Goal: Task Accomplishment & Management: Use online tool/utility

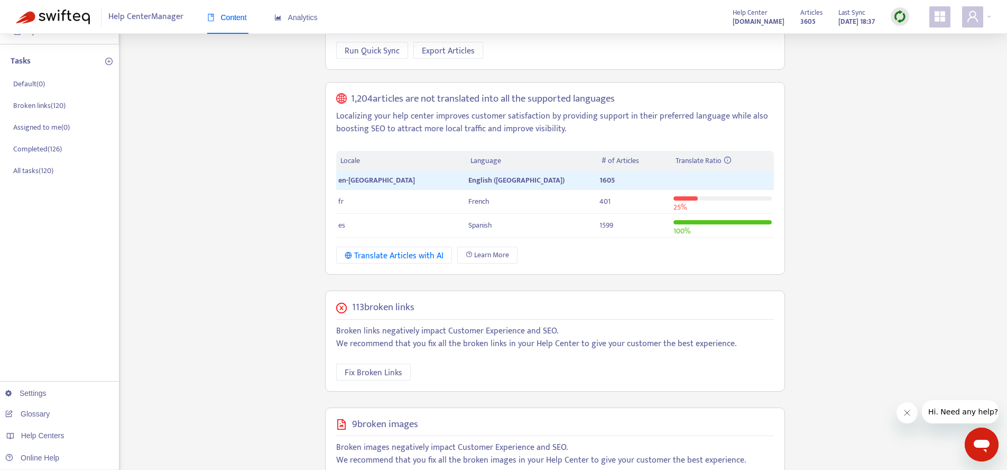
scroll to position [297, 0]
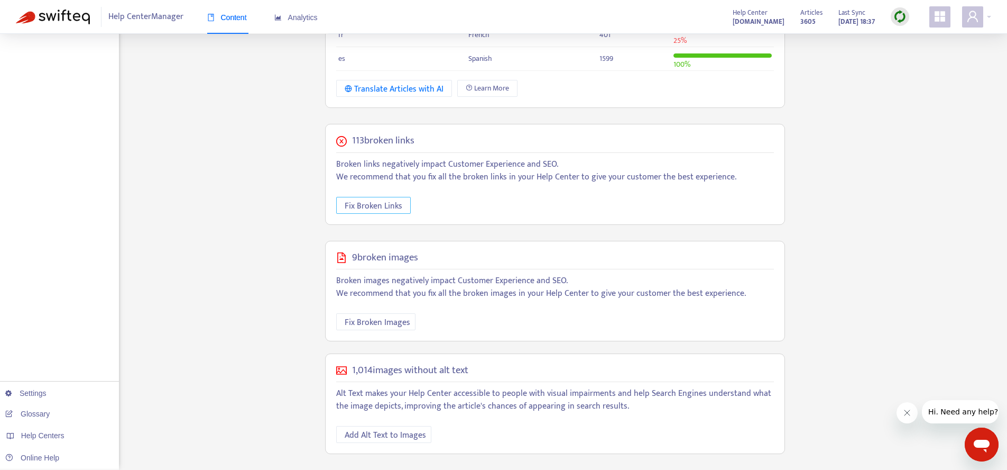
click at [402, 210] on button "Fix Broken Links" at bounding box center [373, 205] width 75 height 17
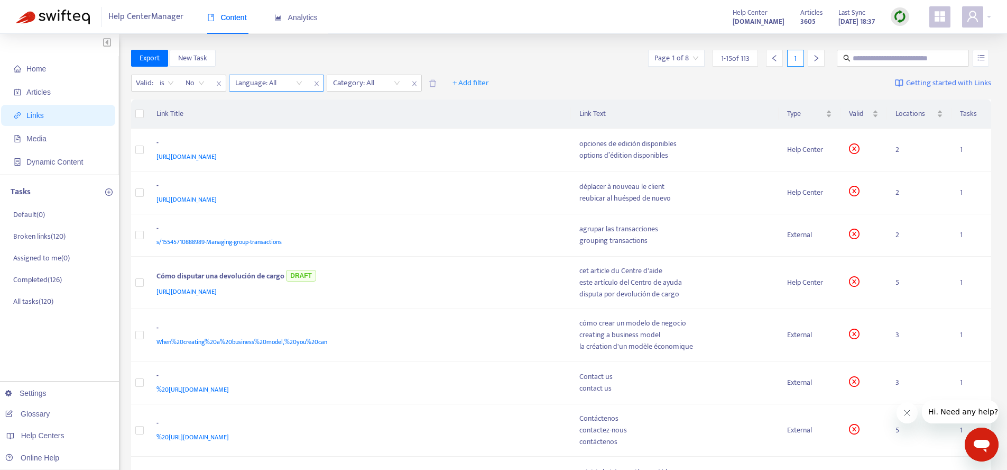
click at [304, 85] on div "Language: All" at bounding box center [268, 83] width 79 height 16
click at [267, 103] on div "en-gb" at bounding box center [330, 104] width 184 height 12
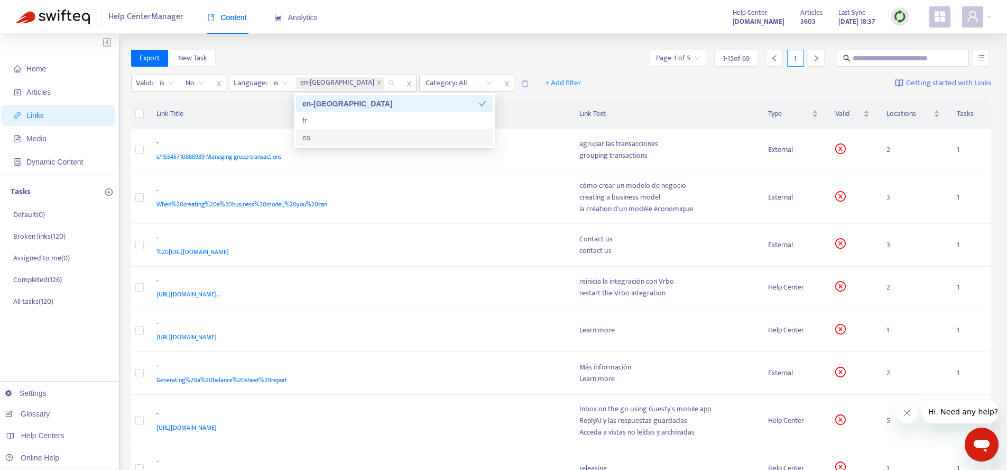
click at [258, 113] on th "Link Title" at bounding box center [359, 113] width 423 height 29
click at [259, 155] on span "s/15545710888989-Managing-group-transactions" at bounding box center [219, 156] width 125 height 11
click at [223, 159] on span "s/15545710888989-Managing-group-transactions" at bounding box center [219, 156] width 125 height 11
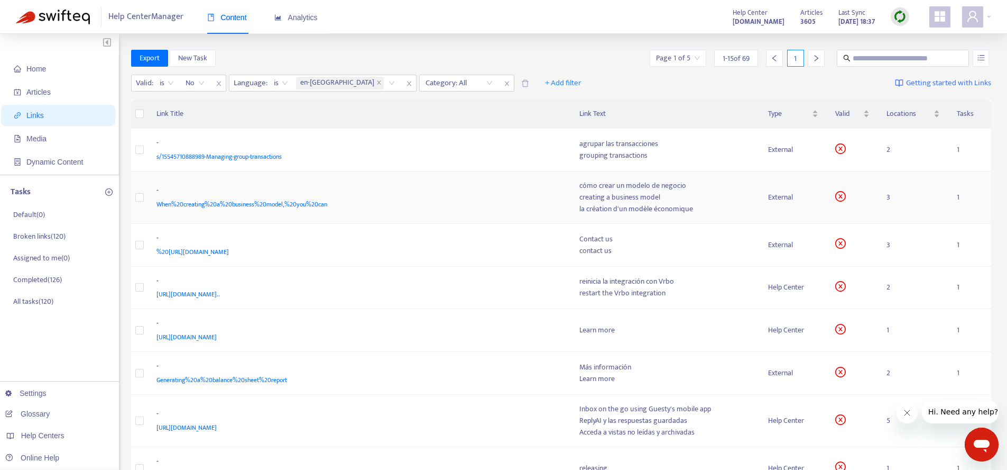
click at [683, 214] on div "la création d'un modèle économique" at bounding box center [666, 209] width 172 height 12
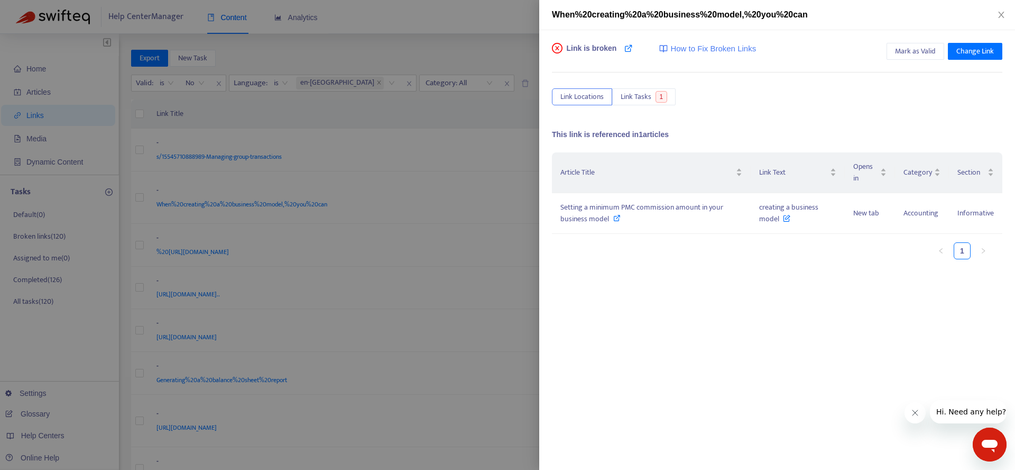
click at [454, 158] on div at bounding box center [507, 235] width 1015 height 470
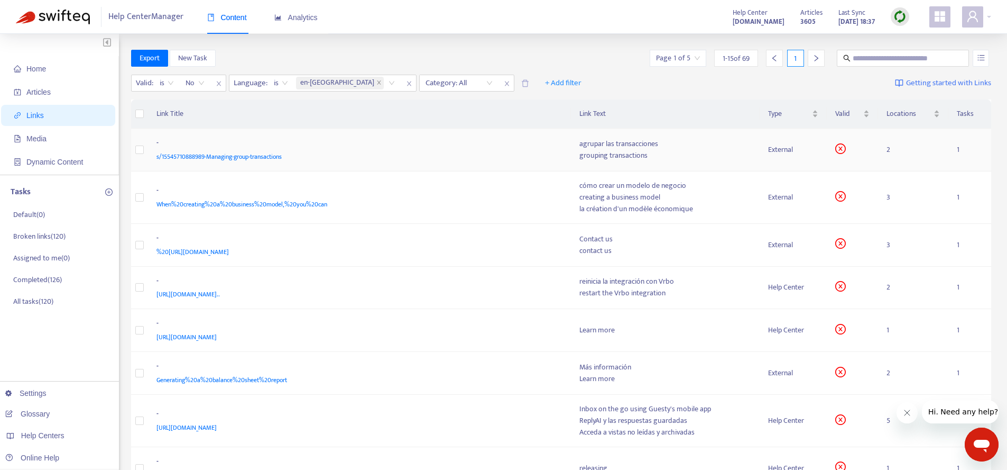
click at [722, 160] on div "grouping transactions" at bounding box center [666, 156] width 172 height 12
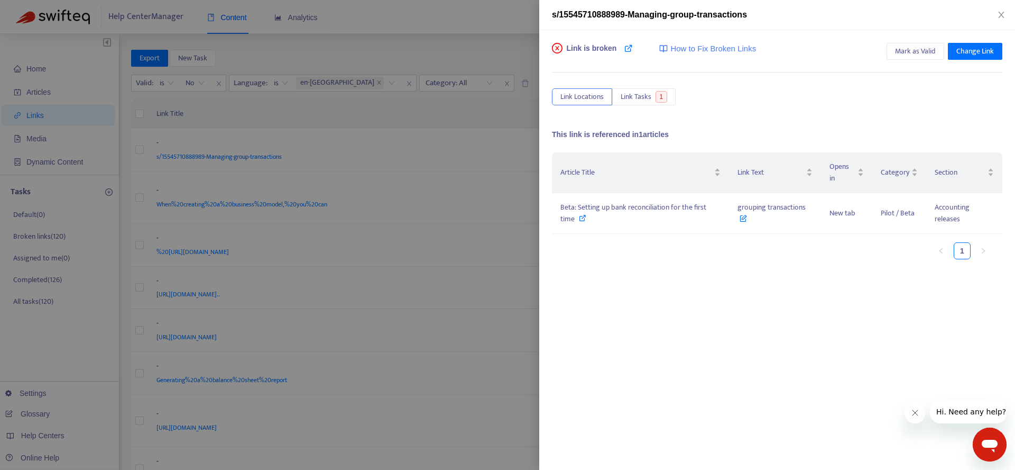
click at [361, 228] on div at bounding box center [507, 235] width 1015 height 470
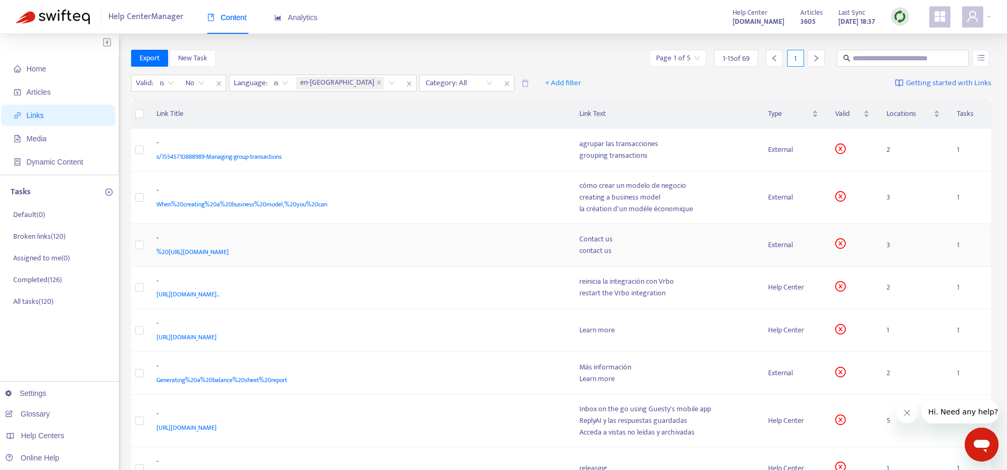
click at [757, 254] on td "Contact us contact us" at bounding box center [665, 245] width 189 height 43
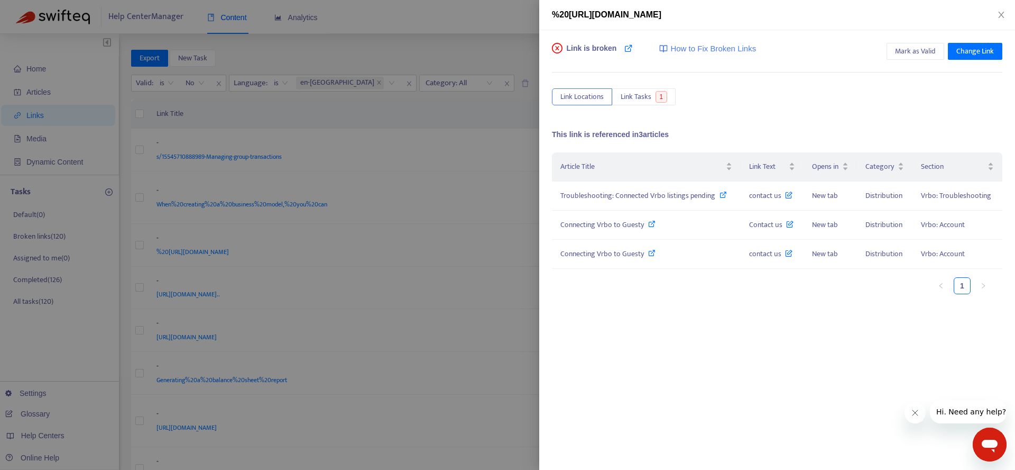
click at [445, 291] on div at bounding box center [507, 235] width 1015 height 470
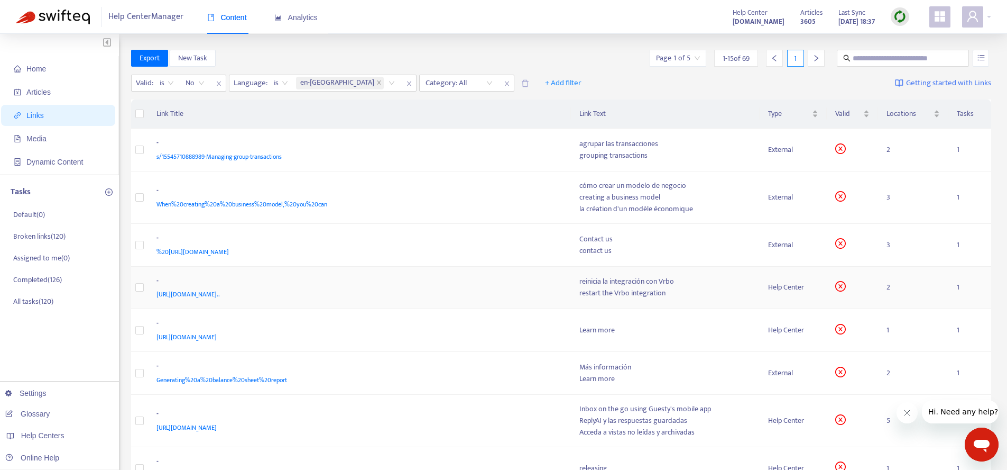
click at [709, 298] on div "restart the Vrbo integration" at bounding box center [666, 293] width 172 height 12
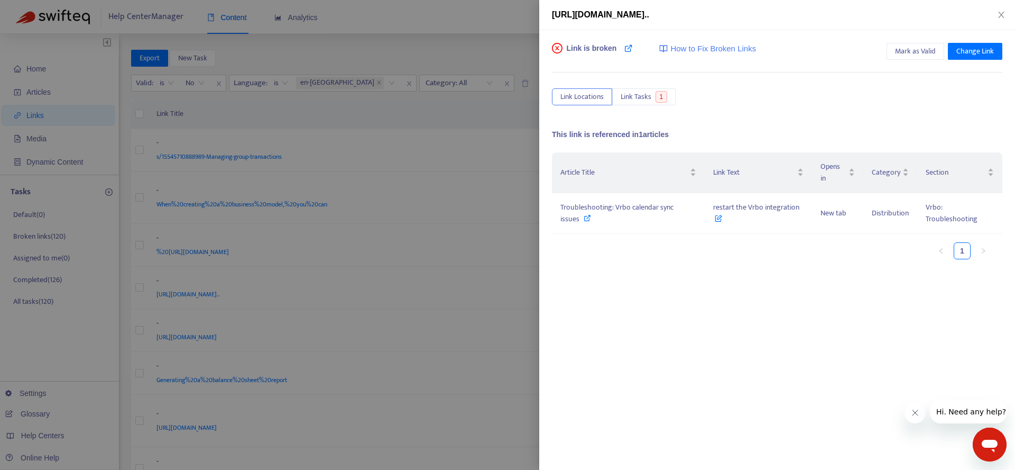
click at [488, 324] on div at bounding box center [507, 235] width 1015 height 470
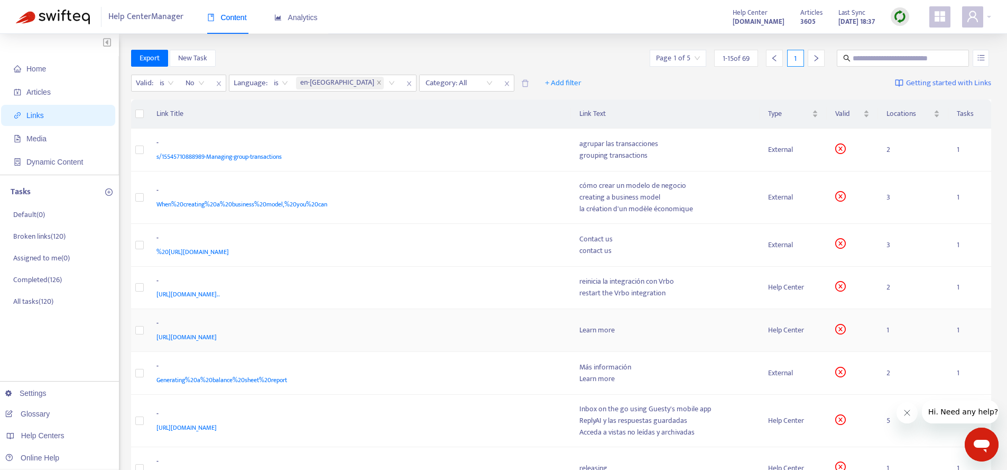
click at [717, 330] on div "Learn more" at bounding box center [666, 330] width 172 height 12
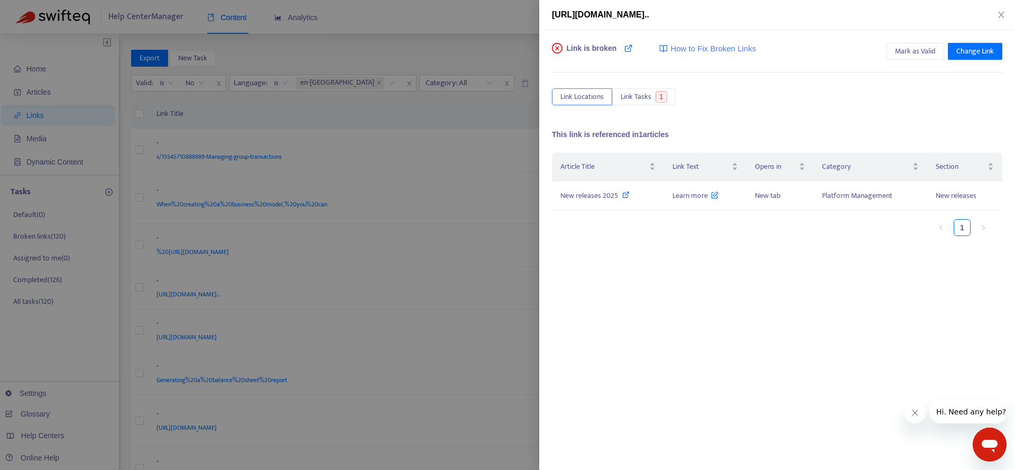
click at [485, 335] on div at bounding box center [507, 235] width 1015 height 470
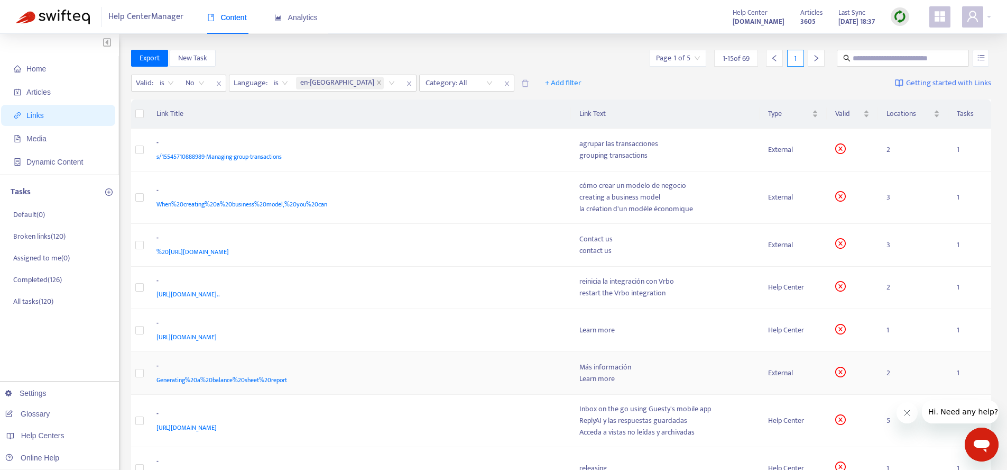
click at [748, 367] on div "Más información" at bounding box center [666, 367] width 172 height 12
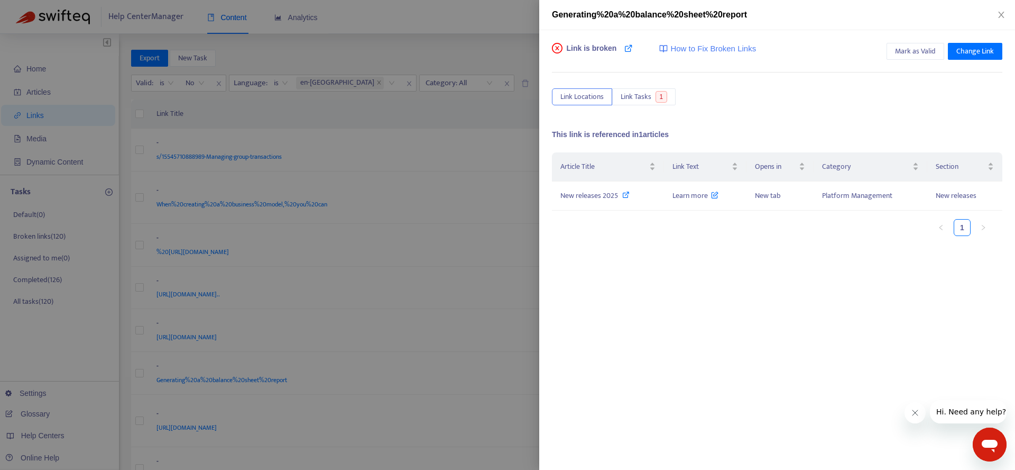
click at [464, 361] on div at bounding box center [507, 235] width 1015 height 470
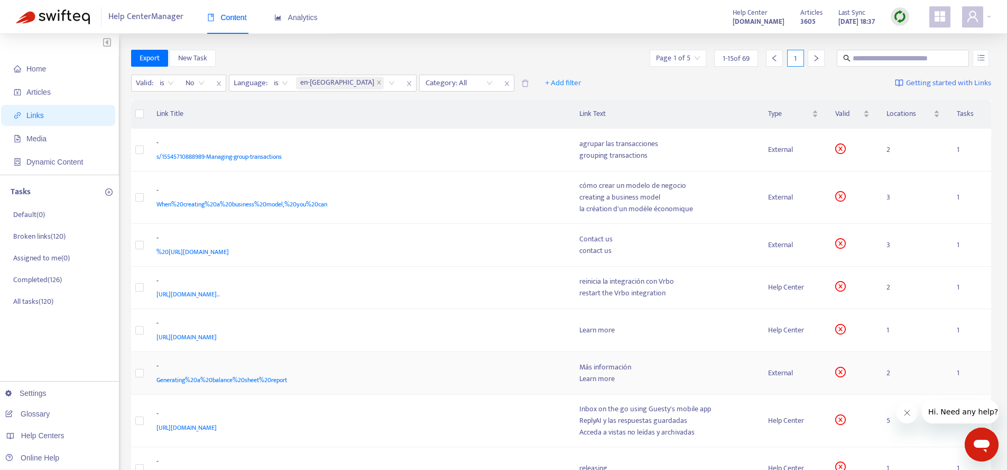
click at [715, 369] on div "Más información" at bounding box center [666, 367] width 172 height 12
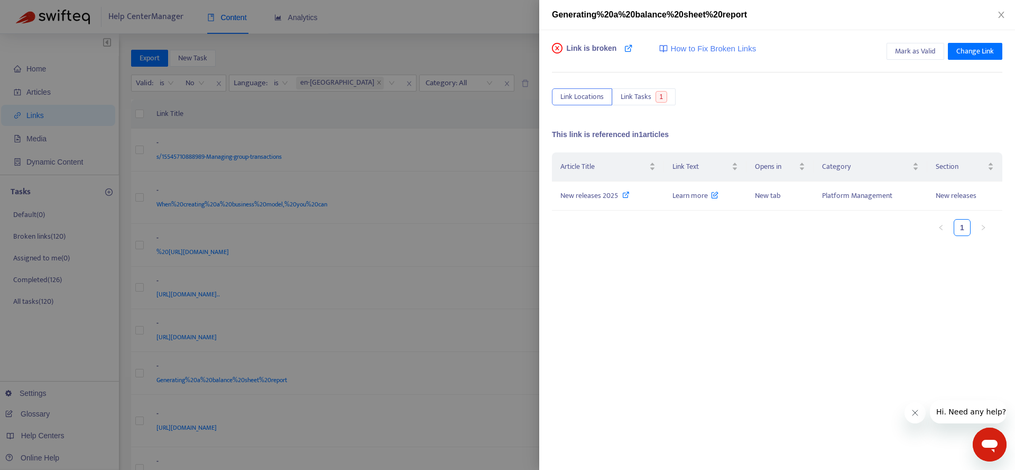
click at [431, 357] on div at bounding box center [507, 235] width 1015 height 470
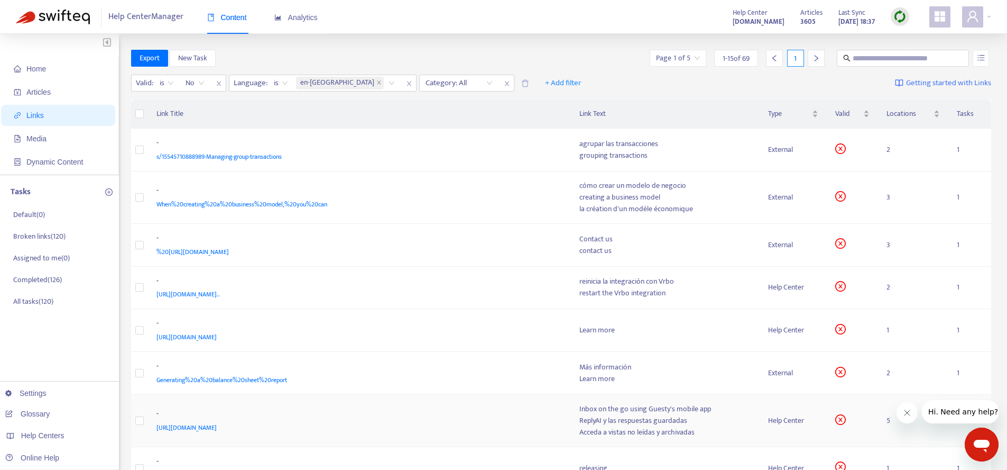
click at [853, 428] on td at bounding box center [852, 420] width 51 height 52
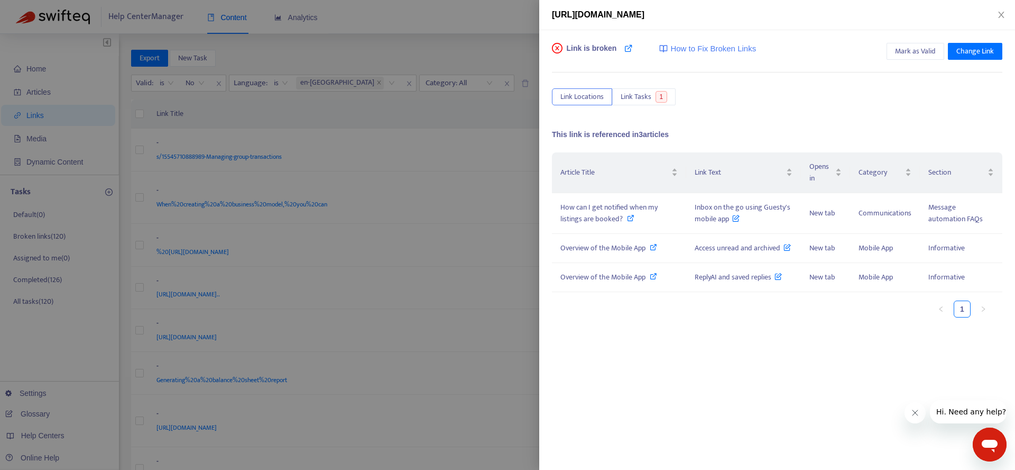
click at [455, 339] on div at bounding box center [507, 235] width 1015 height 470
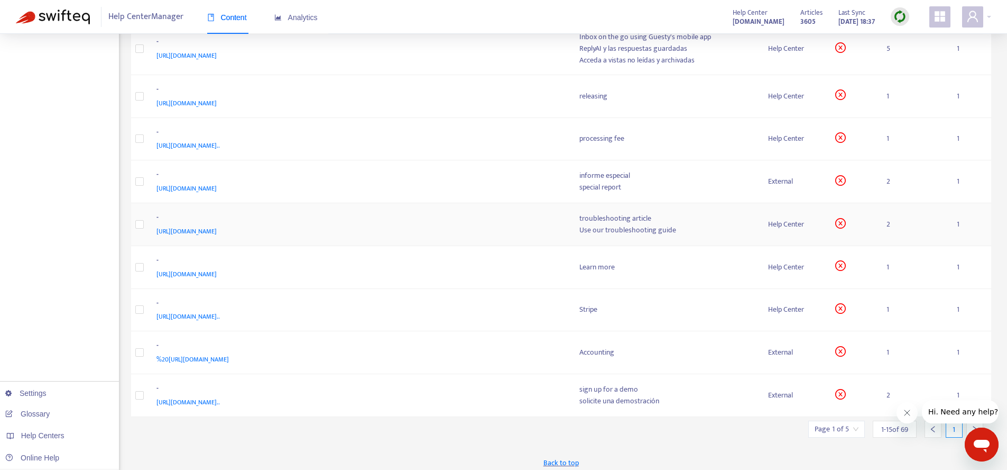
scroll to position [378, 0]
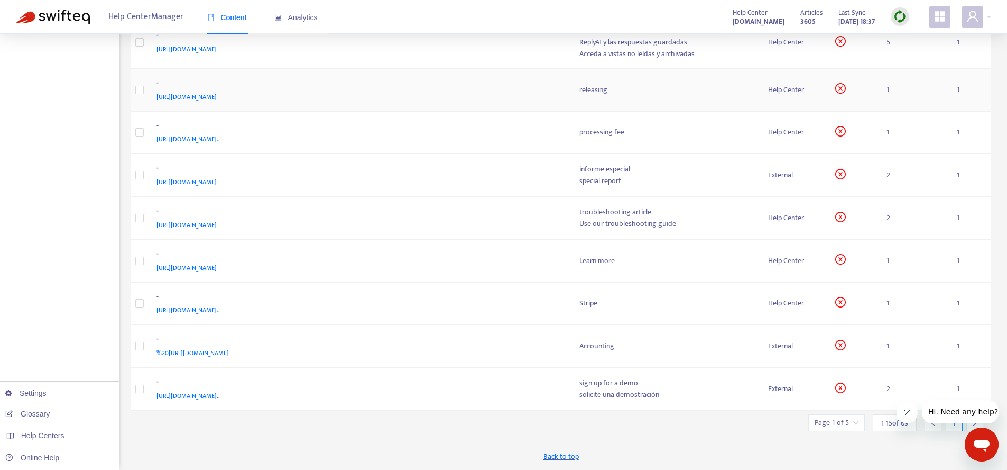
click at [719, 96] on td "releasing" at bounding box center [665, 90] width 189 height 43
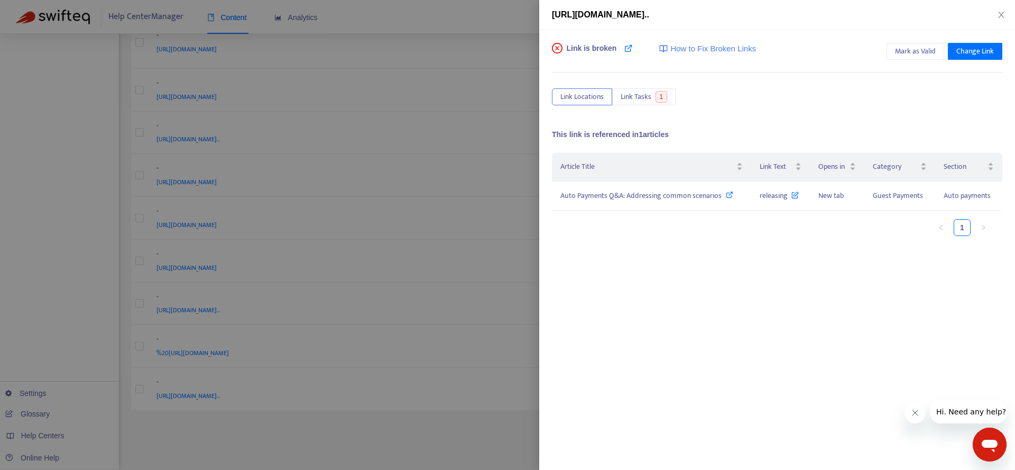
click at [392, 229] on div at bounding box center [507, 235] width 1015 height 470
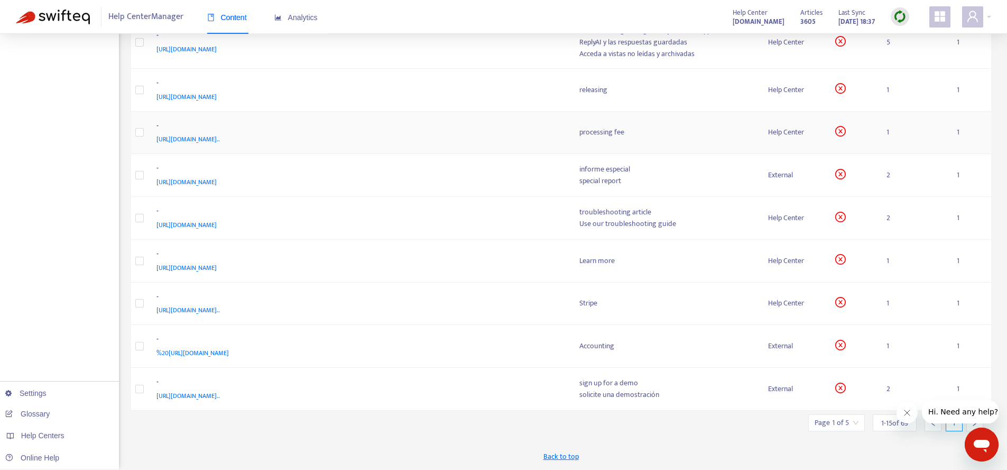
click at [752, 142] on td "processing fee" at bounding box center [665, 133] width 189 height 43
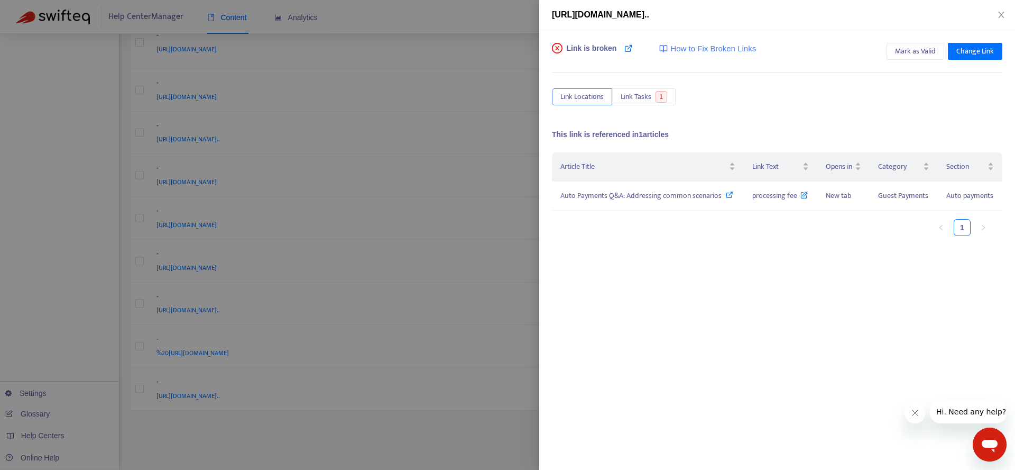
click at [354, 200] on div at bounding box center [507, 235] width 1015 height 470
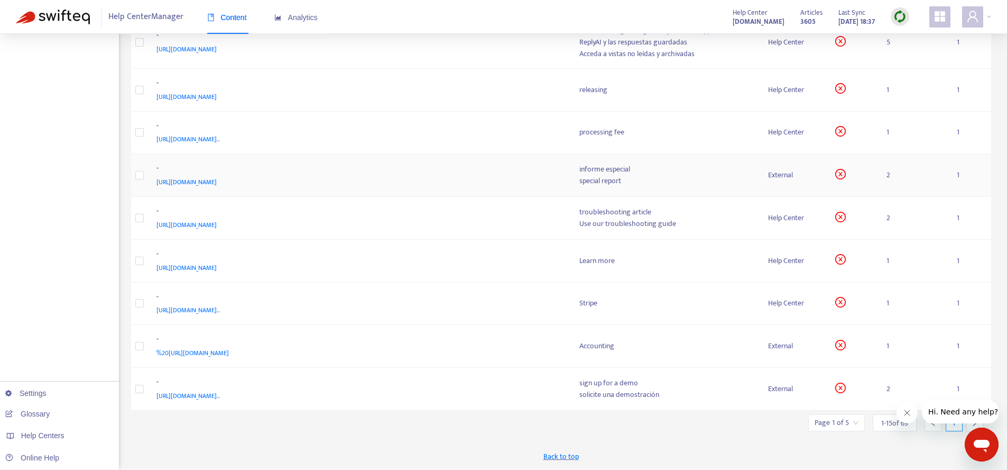
click at [709, 188] on td "informe especial special report" at bounding box center [665, 175] width 189 height 43
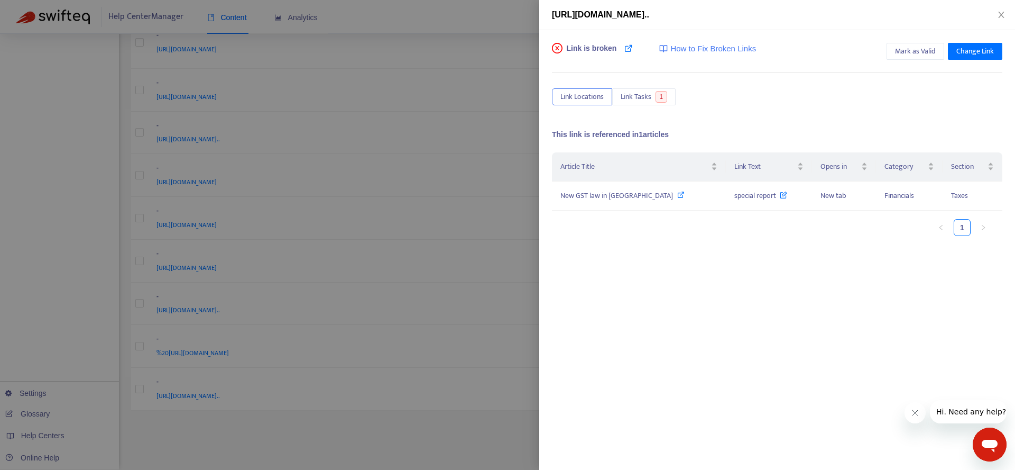
click at [420, 257] on div at bounding box center [507, 235] width 1015 height 470
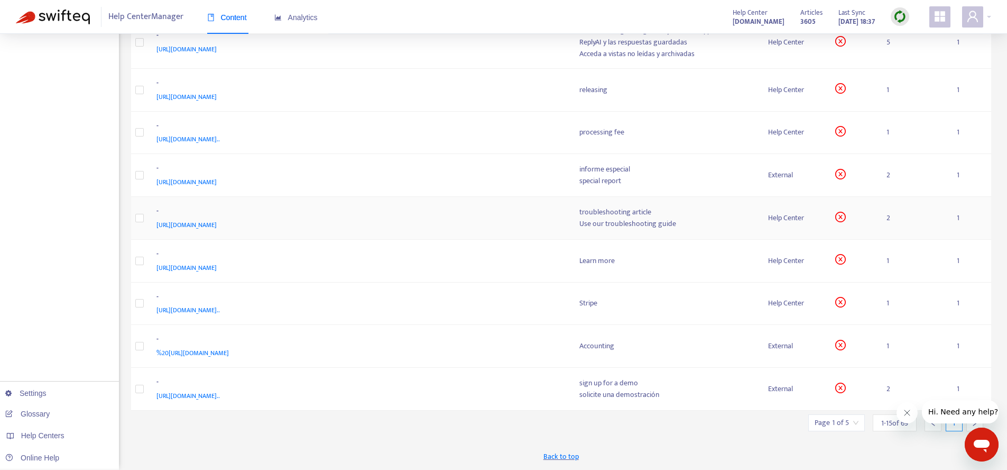
click at [718, 215] on div "troubleshooting article" at bounding box center [666, 212] width 172 height 12
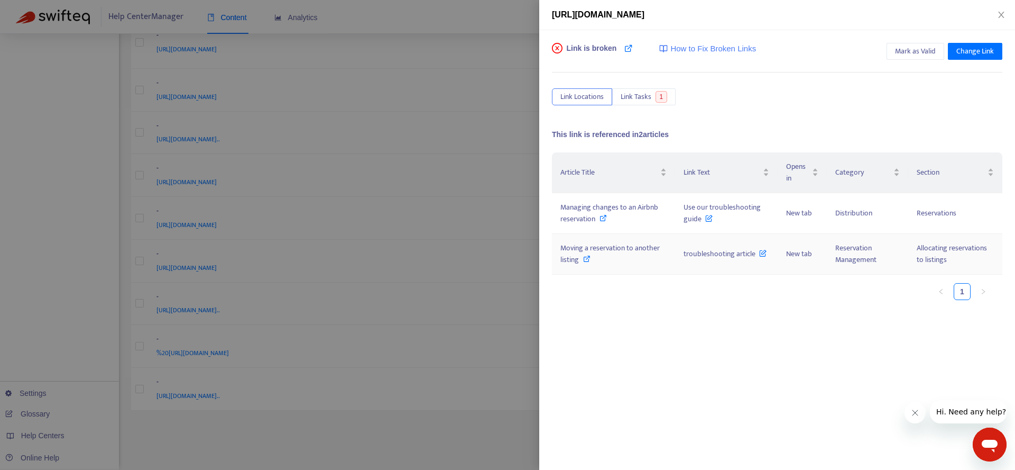
click at [587, 260] on icon at bounding box center [586, 258] width 7 height 7
click at [457, 295] on div at bounding box center [507, 235] width 1015 height 470
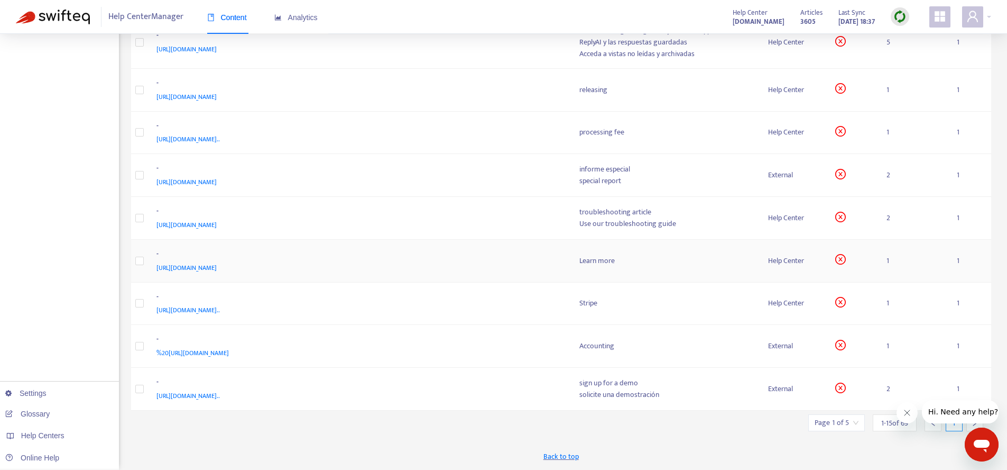
click at [903, 276] on td "1" at bounding box center [913, 261] width 70 height 43
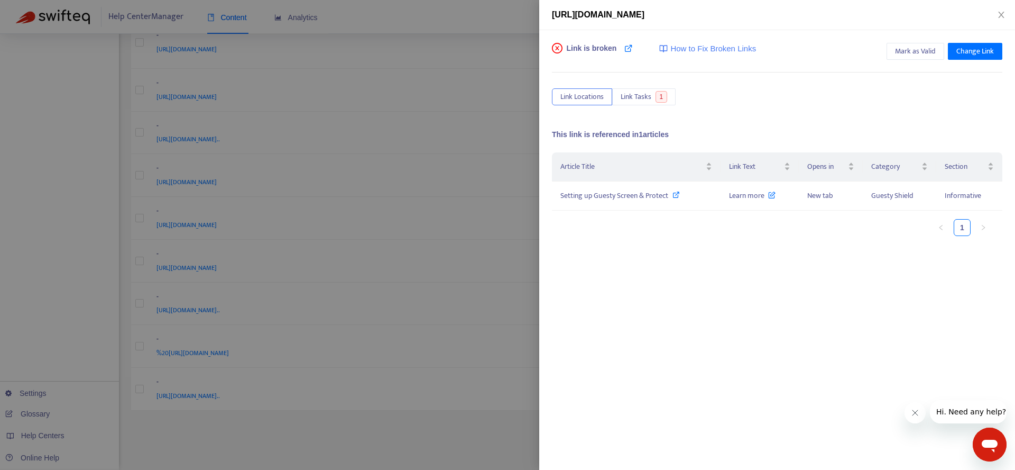
click at [437, 325] on div at bounding box center [507, 235] width 1015 height 470
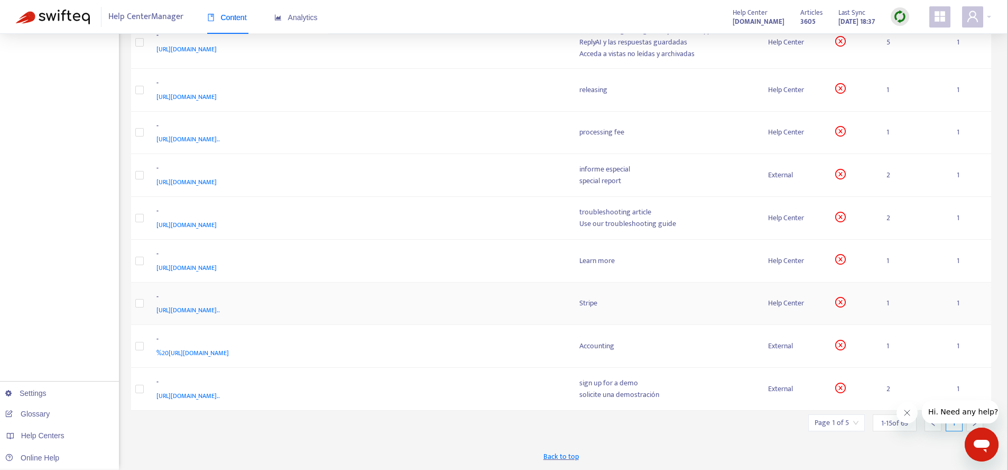
click at [920, 300] on td "1" at bounding box center [913, 303] width 70 height 43
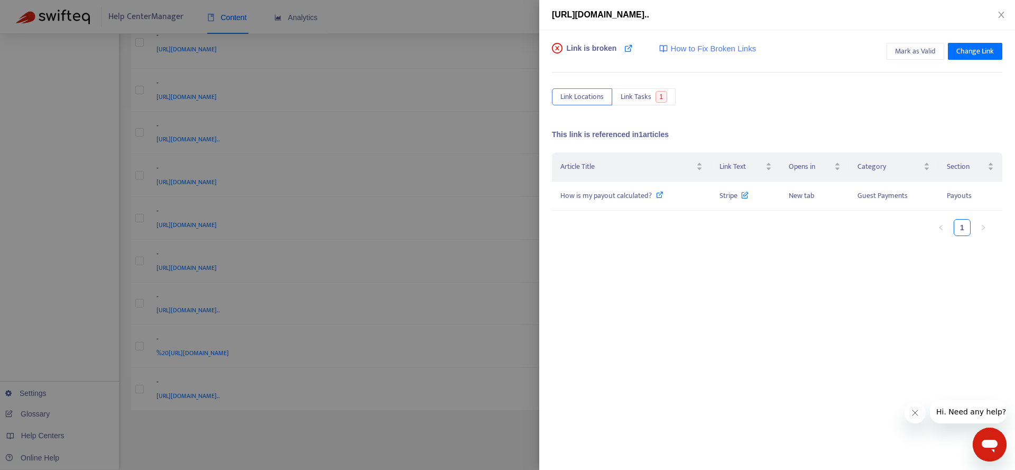
click at [460, 293] on div at bounding box center [507, 235] width 1015 height 470
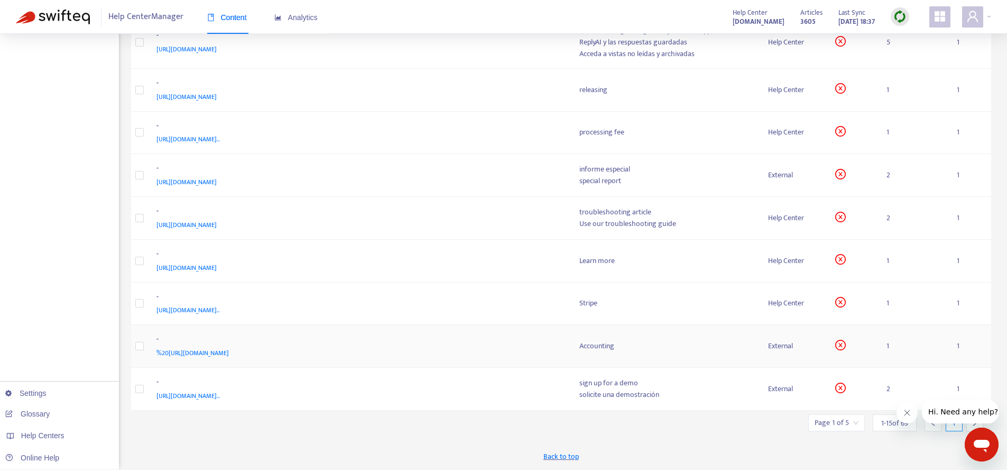
click at [906, 360] on td "1" at bounding box center [913, 346] width 70 height 43
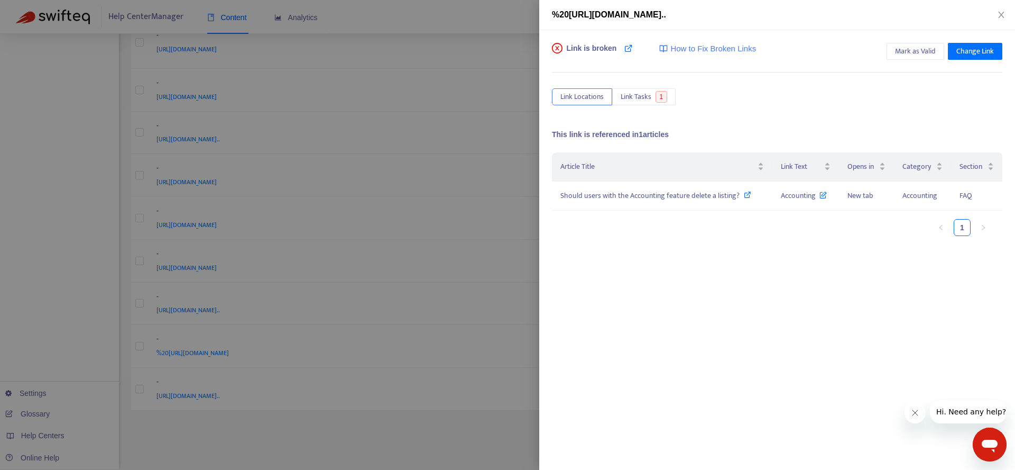
click at [410, 282] on div at bounding box center [507, 235] width 1015 height 470
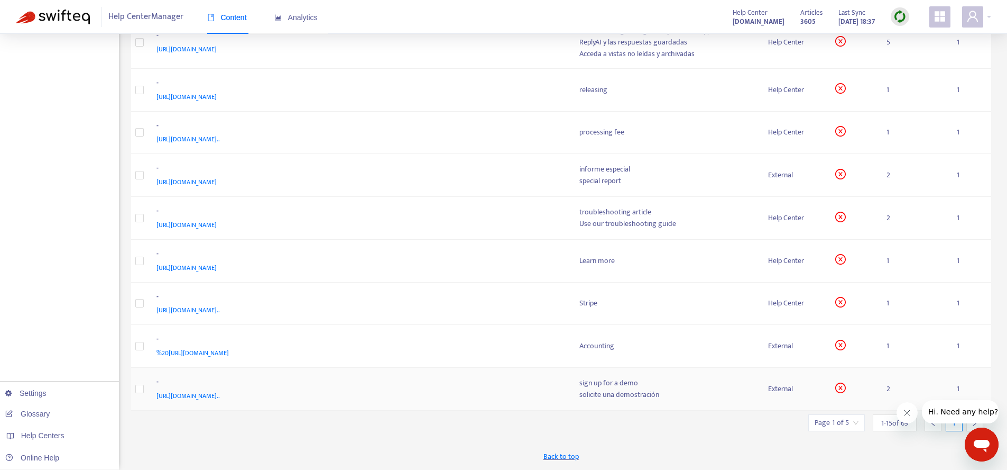
click at [931, 393] on td "2" at bounding box center [913, 388] width 70 height 43
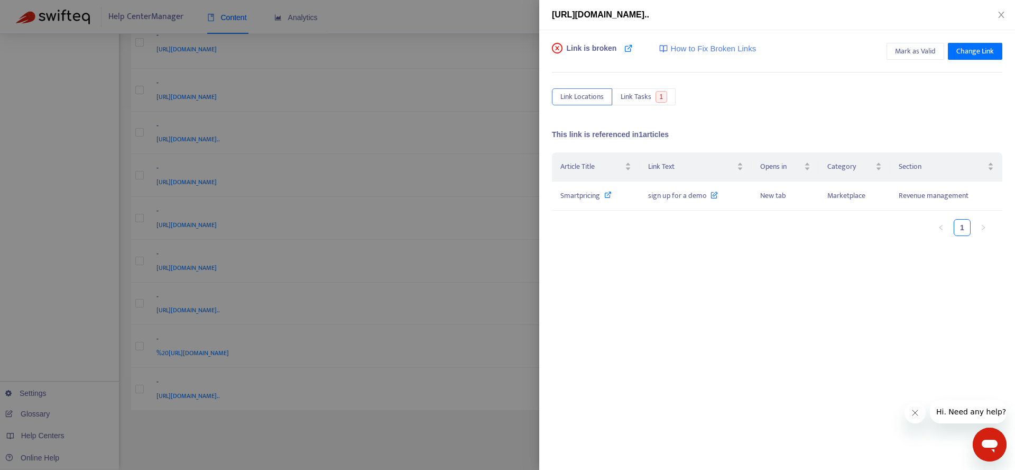
click at [437, 254] on div at bounding box center [507, 235] width 1015 height 470
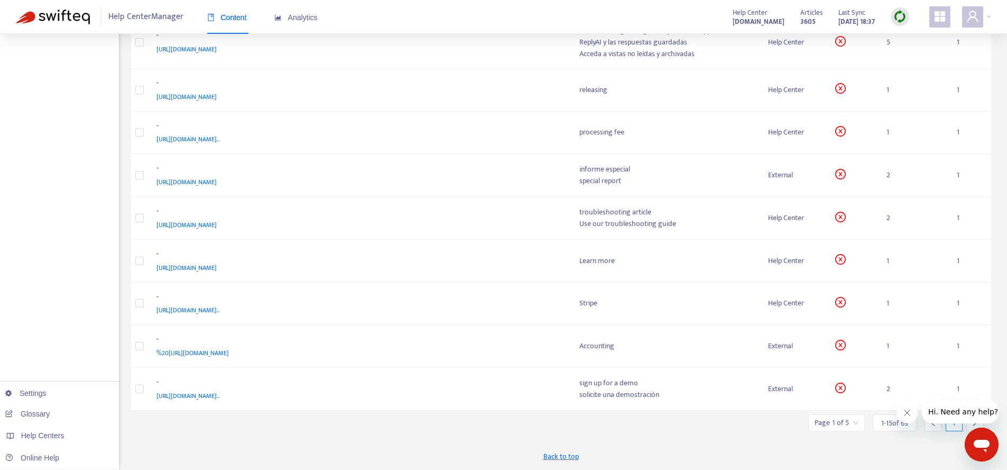
click at [909, 415] on icon "Close message from company" at bounding box center [907, 412] width 8 height 8
click at [973, 415] on div at bounding box center [975, 422] width 17 height 17
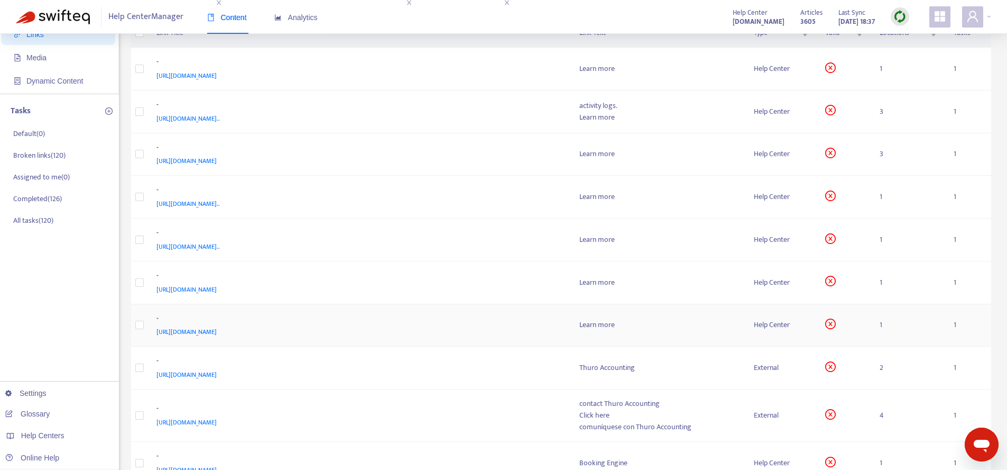
scroll to position [88, 0]
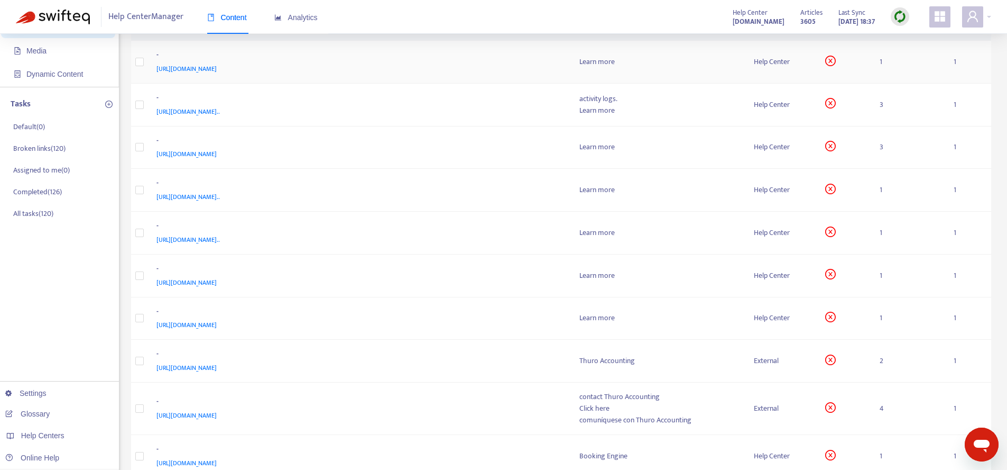
click at [697, 67] on div "Learn more" at bounding box center [659, 62] width 158 height 12
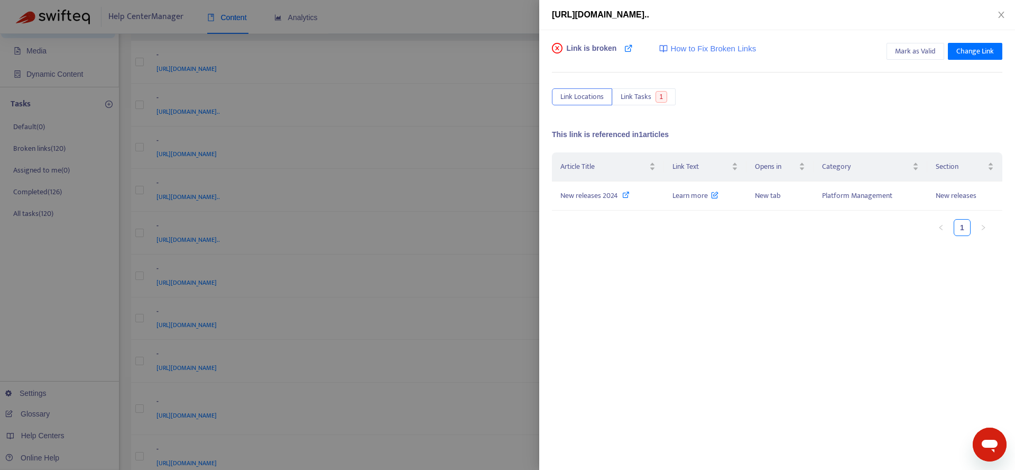
click at [459, 189] on div at bounding box center [507, 235] width 1015 height 470
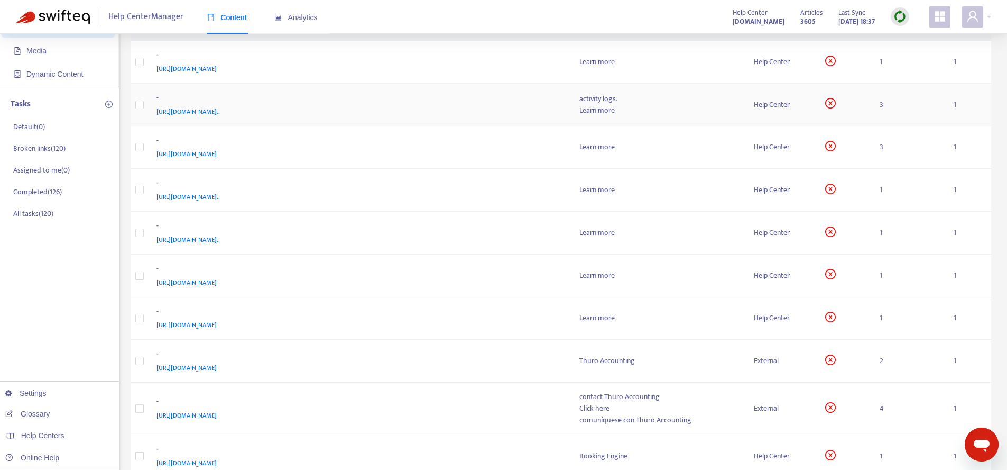
click at [533, 106] on div "https://help.guesty.com/hc/en-gb/articles/19429194908061-Beta-Tracking-changes-…" at bounding box center [358, 112] width 402 height 12
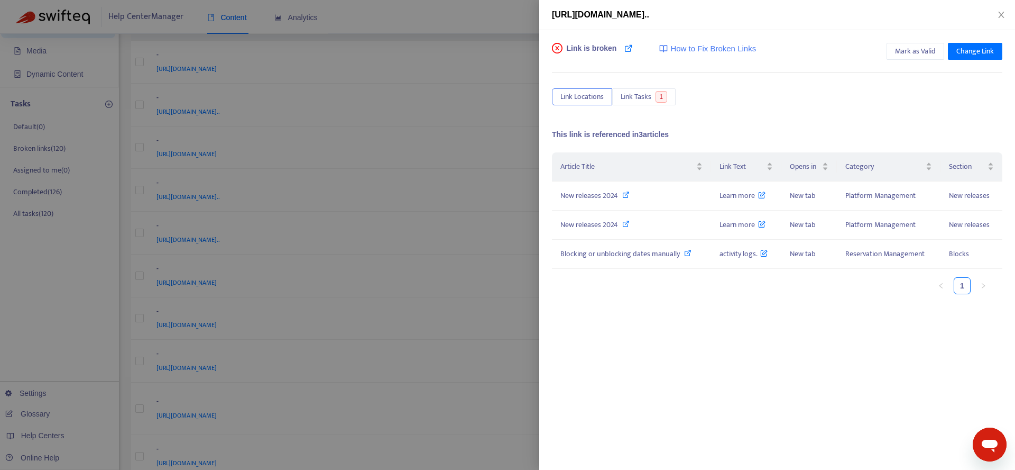
click at [483, 223] on div at bounding box center [507, 235] width 1015 height 470
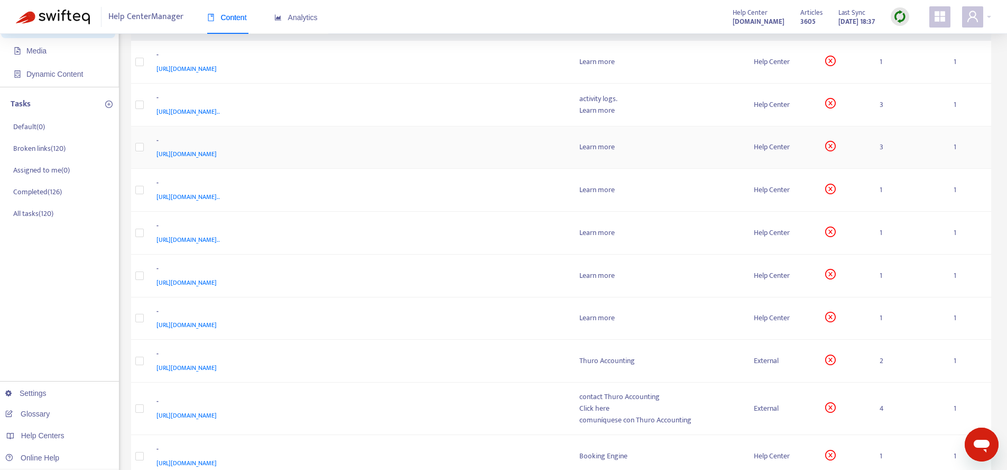
click at [517, 158] on div "https://help.guesty.com/hc/en-gb/articles/14785610163229-Managing-your-day-to-d…" at bounding box center [358, 154] width 402 height 12
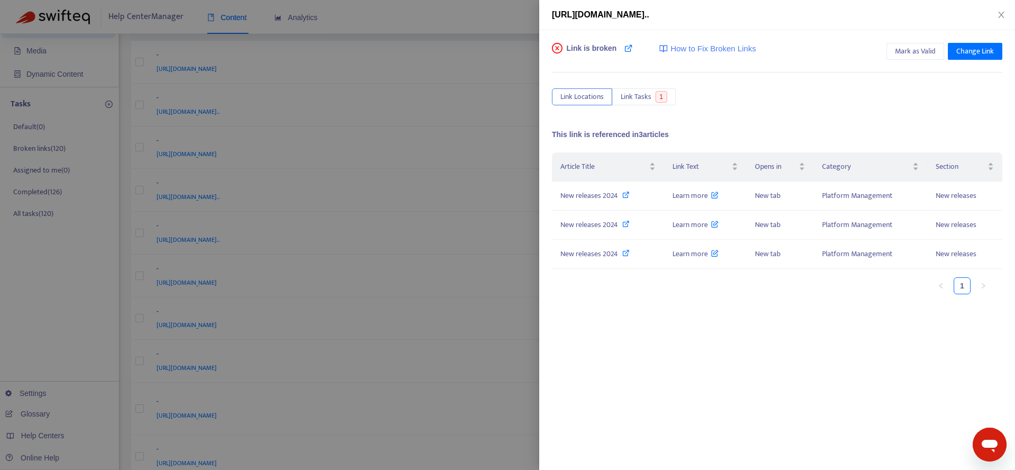
click at [511, 257] on div at bounding box center [507, 235] width 1015 height 470
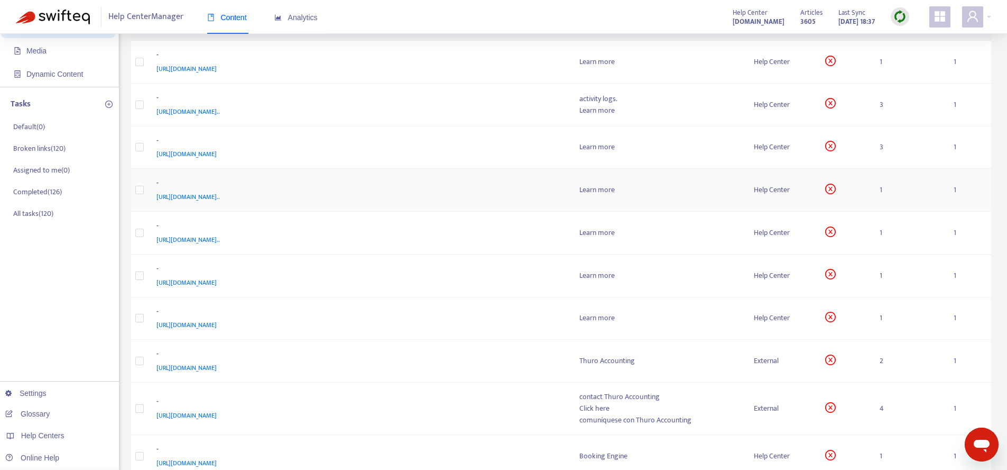
click at [544, 176] on td "- https://help.guesty.com/hc/en-gb/articles/9931722580253-Can-I-set-a-default-p…" at bounding box center [359, 190] width 423 height 43
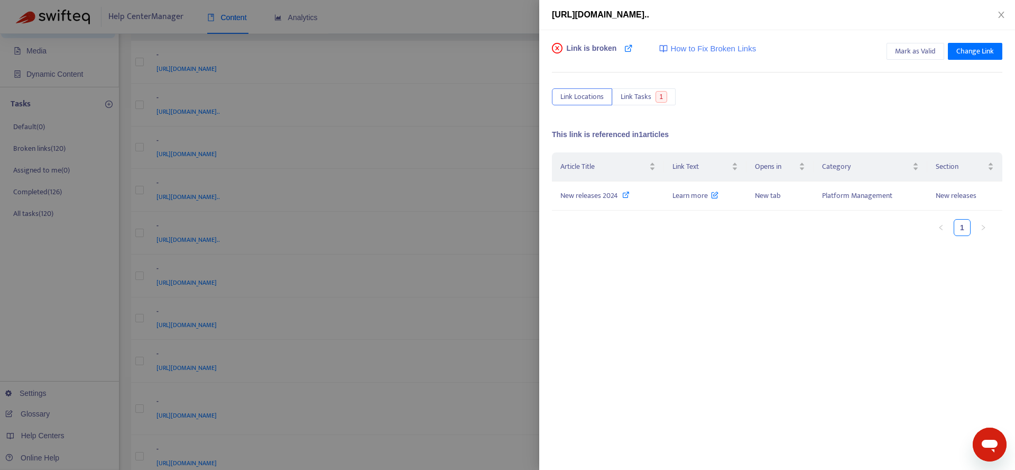
click at [511, 312] on div at bounding box center [507, 235] width 1015 height 470
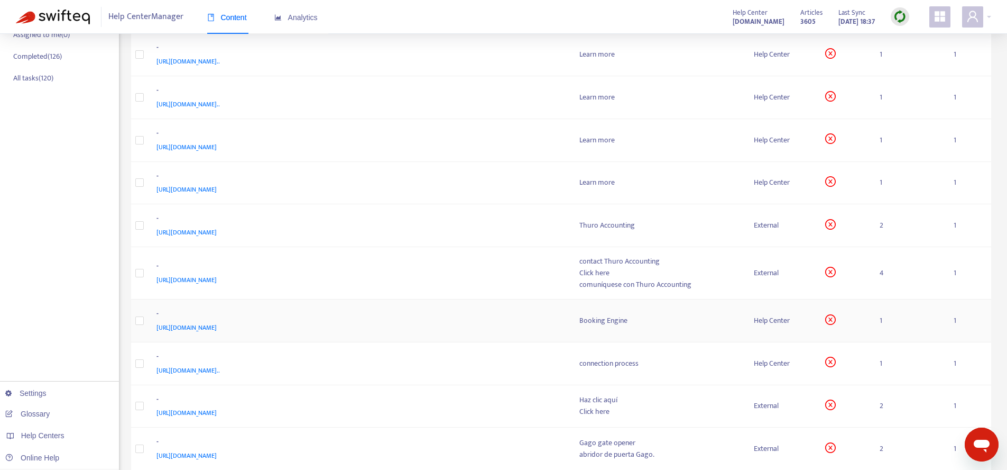
scroll to position [369, 0]
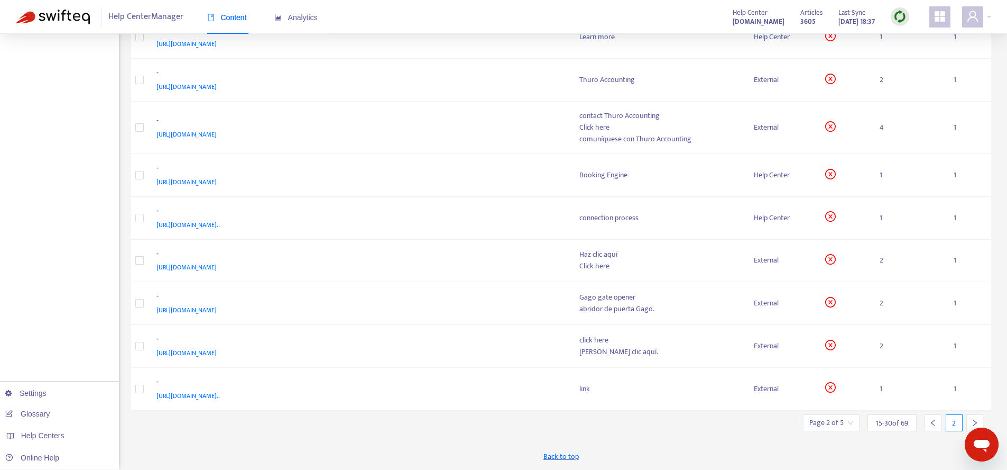
click at [980, 418] on div at bounding box center [975, 422] width 17 height 17
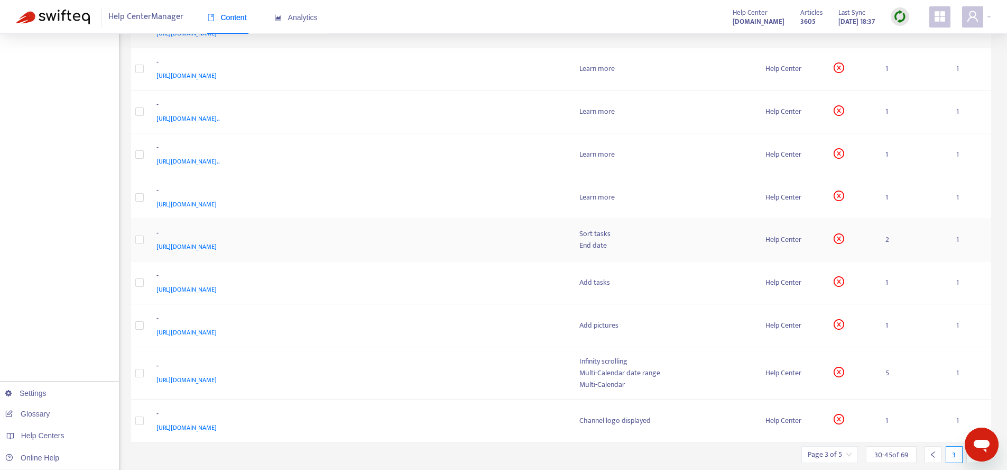
scroll to position [0, 0]
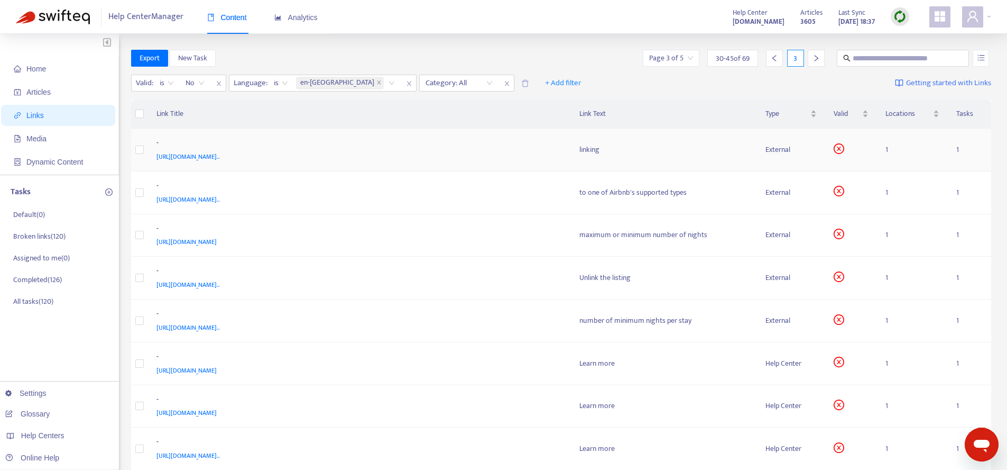
click at [546, 151] on div "https://help.guesty.com/hc/en-gb/articles/17425733.33870749-Linking-an-Airbnb-l…" at bounding box center [358, 157] width 402 height 12
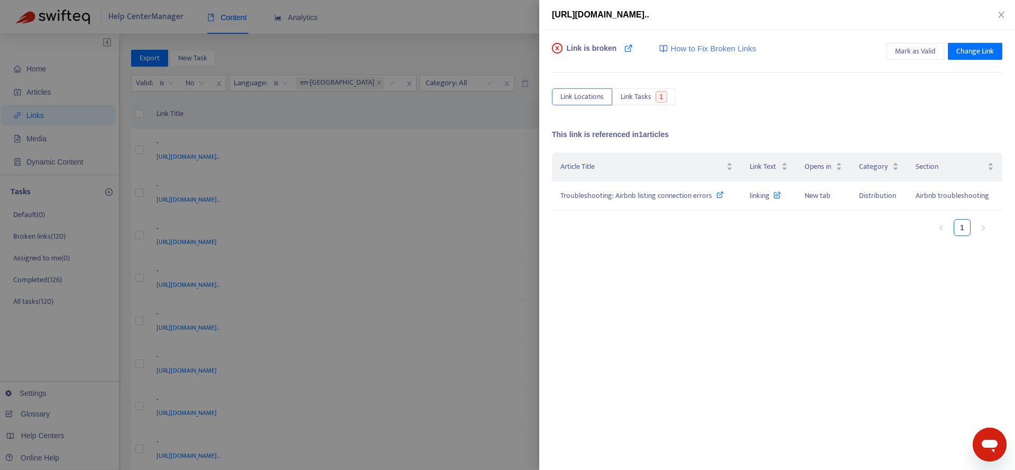
click at [451, 270] on div at bounding box center [507, 235] width 1015 height 470
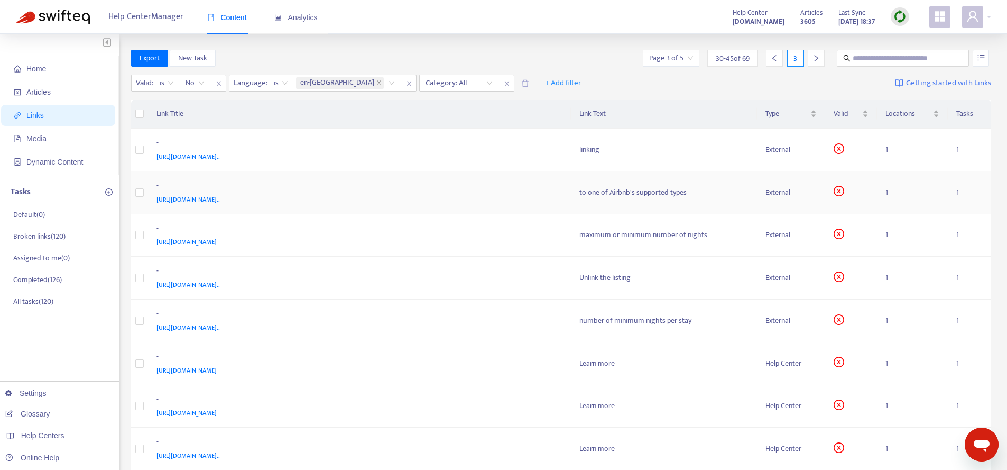
click at [573, 197] on td "to one of Airbnb's supported types" at bounding box center [664, 192] width 187 height 43
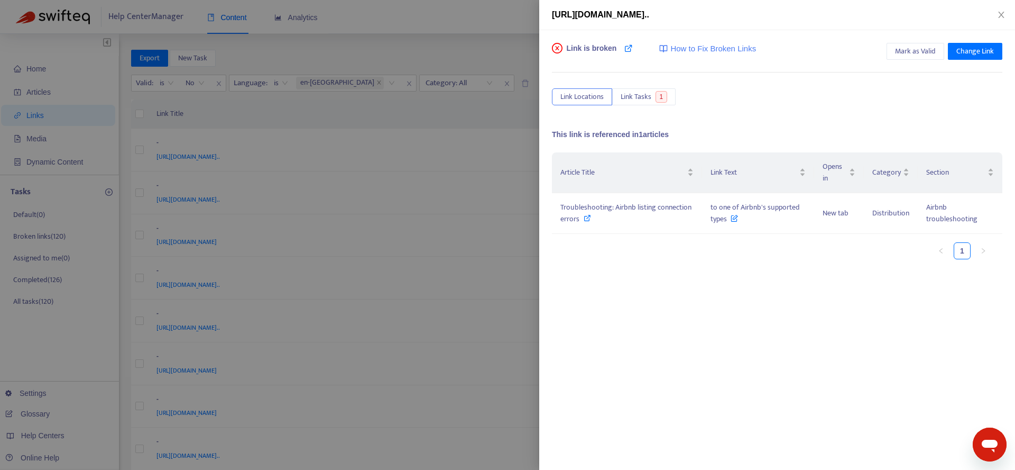
click at [538, 335] on div at bounding box center [507, 235] width 1015 height 470
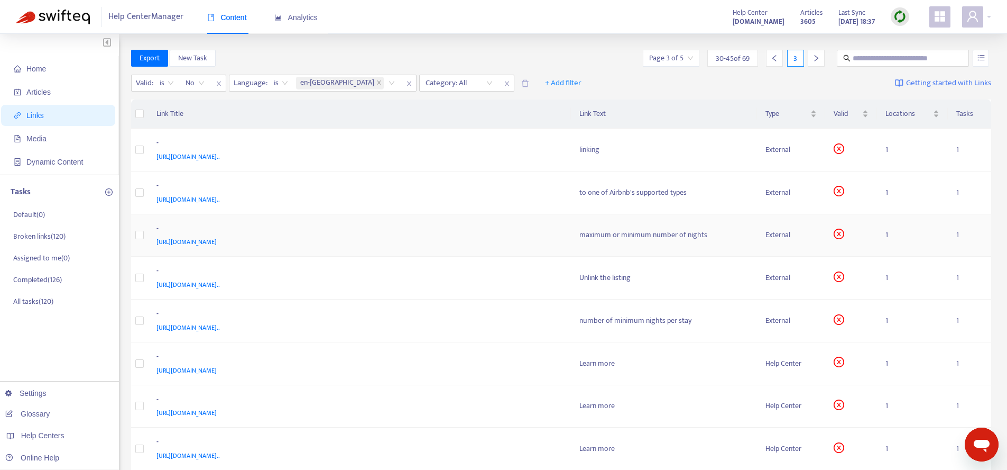
click at [582, 231] on div "maximum or minimum number of nights" at bounding box center [665, 235] width 170 height 12
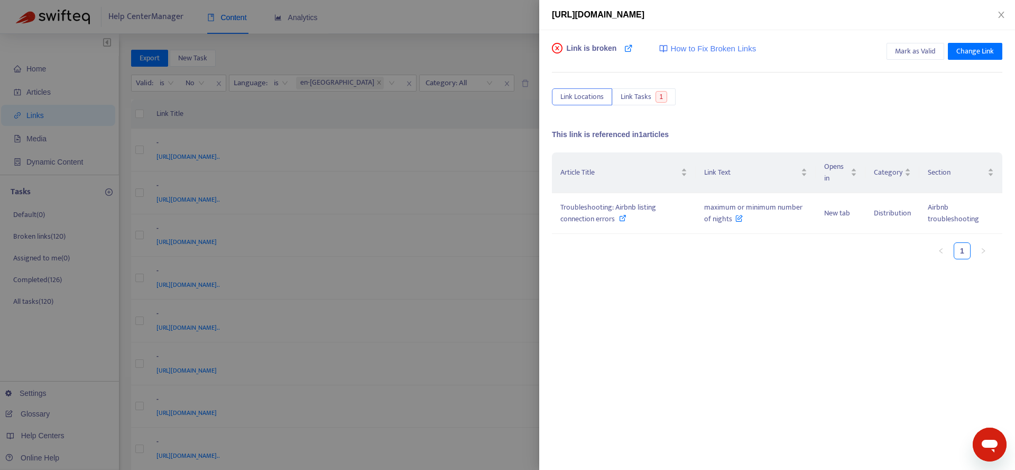
click at [435, 279] on div at bounding box center [507, 235] width 1015 height 470
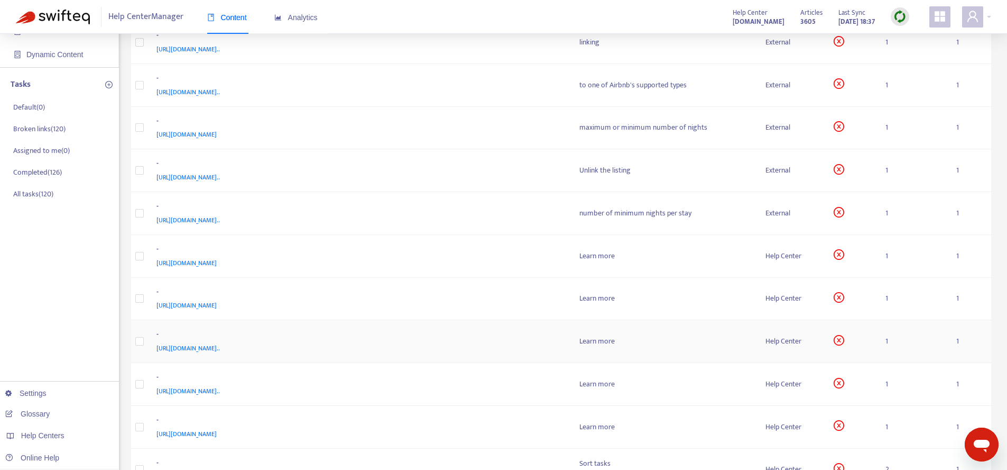
scroll to position [369, 0]
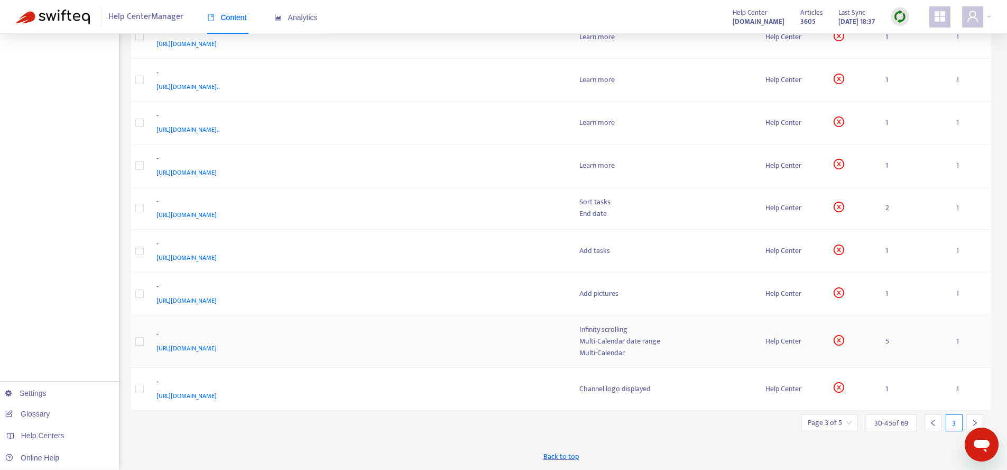
click at [673, 354] on div "Multi-Calendar" at bounding box center [665, 353] width 170 height 12
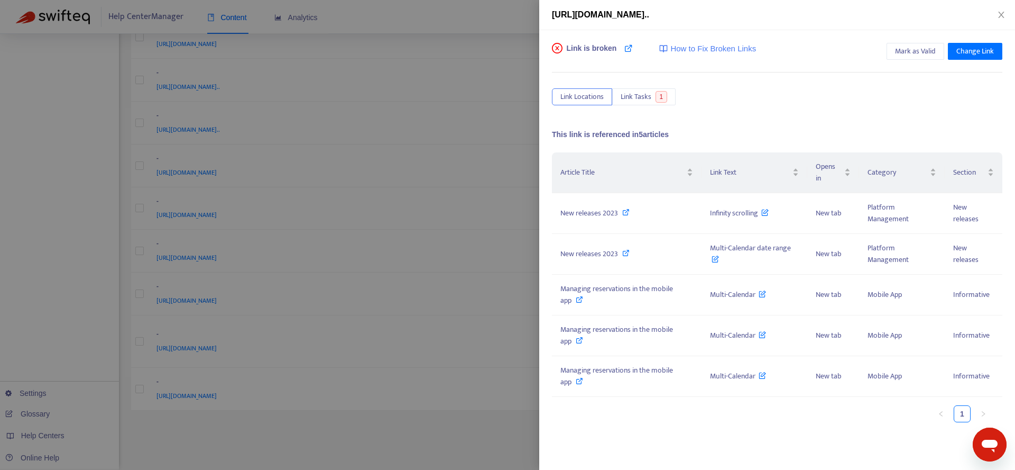
click at [412, 402] on div at bounding box center [507, 235] width 1015 height 470
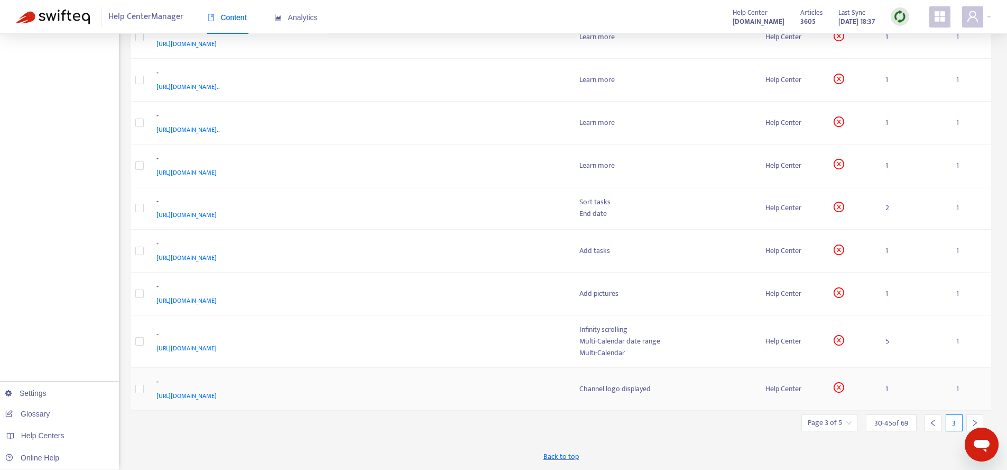
click at [707, 390] on div "Channel logo displayed" at bounding box center [665, 389] width 170 height 12
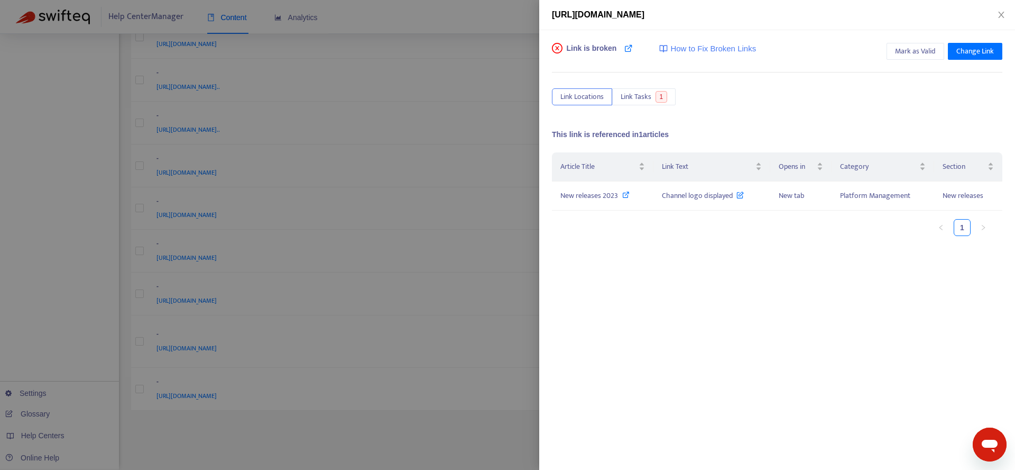
click at [520, 333] on div at bounding box center [507, 235] width 1015 height 470
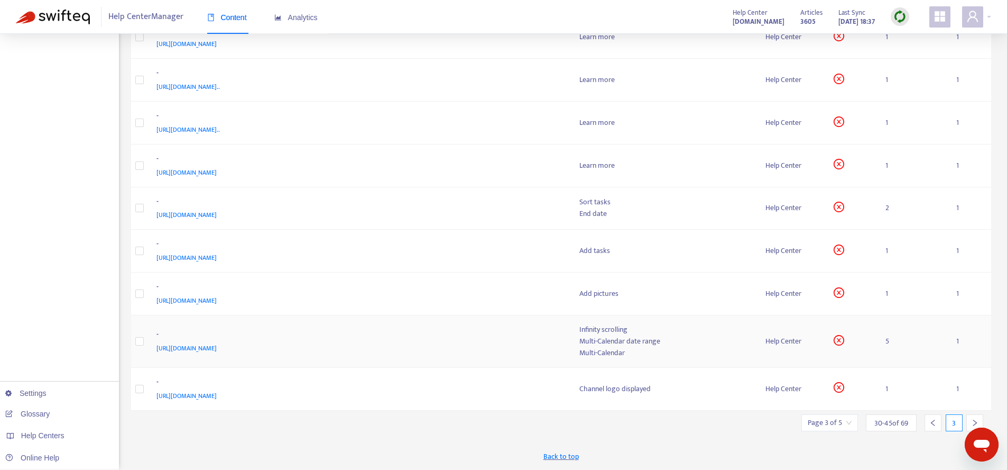
click at [728, 360] on td "Infinity scrolling Multi-Calendar date range Multi-Calendar" at bounding box center [664, 341] width 187 height 52
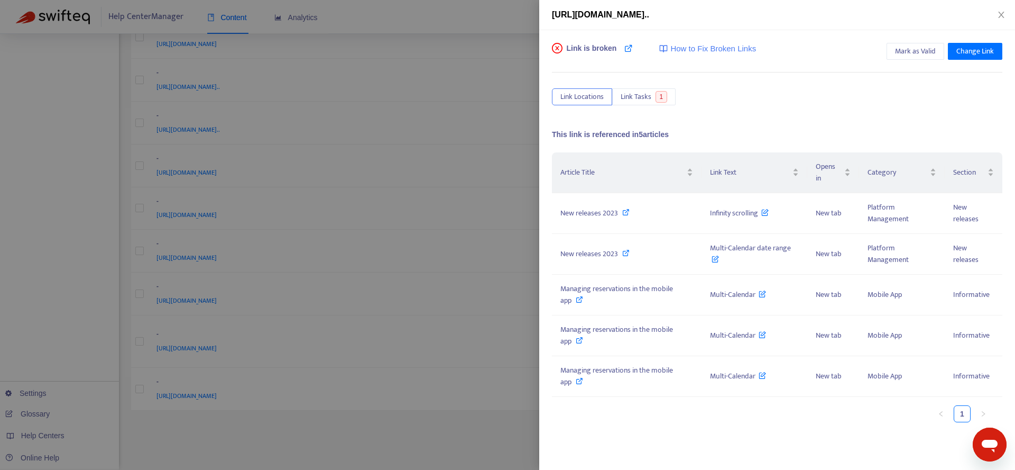
click at [401, 300] on div at bounding box center [507, 235] width 1015 height 470
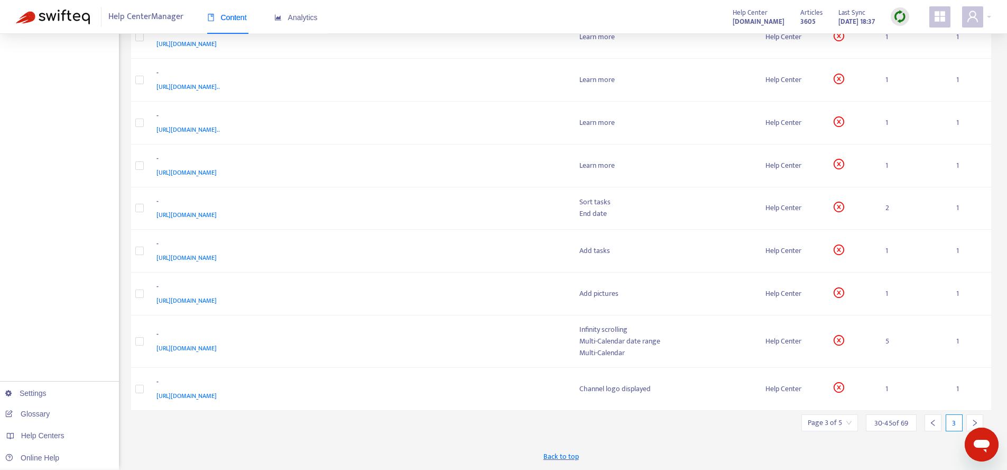
click at [982, 416] on div at bounding box center [975, 422] width 17 height 17
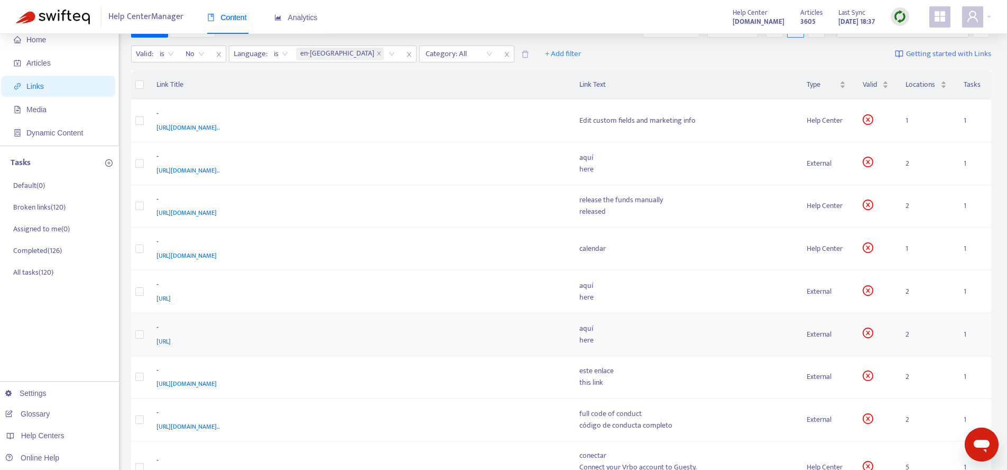
scroll to position [0, 0]
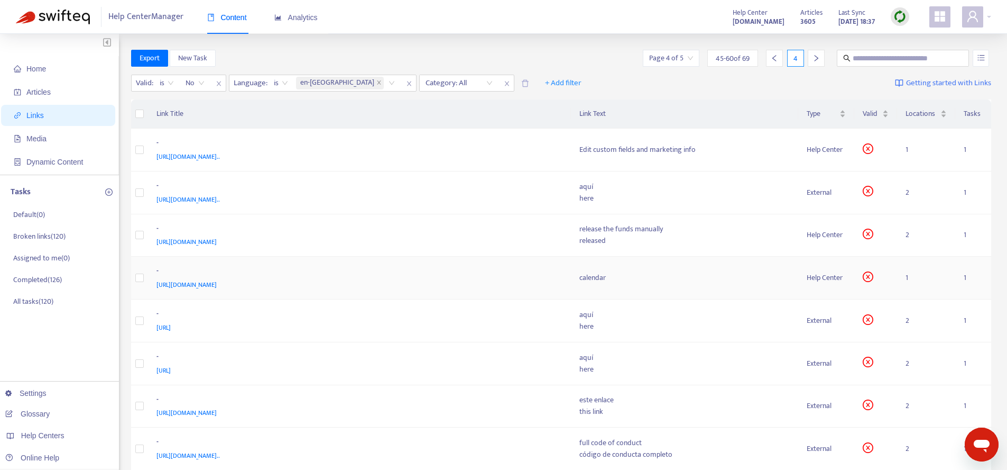
click at [491, 270] on div "-" at bounding box center [358, 272] width 402 height 14
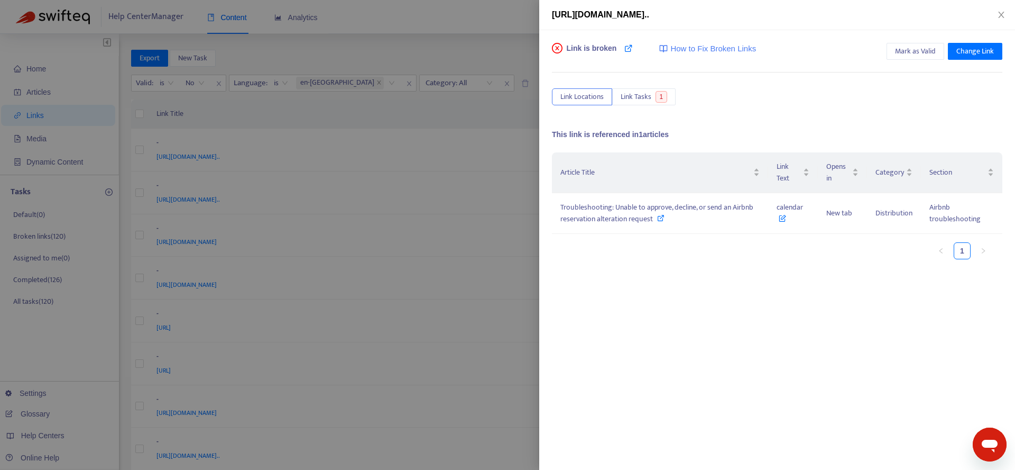
click at [491, 270] on div at bounding box center [507, 235] width 1015 height 470
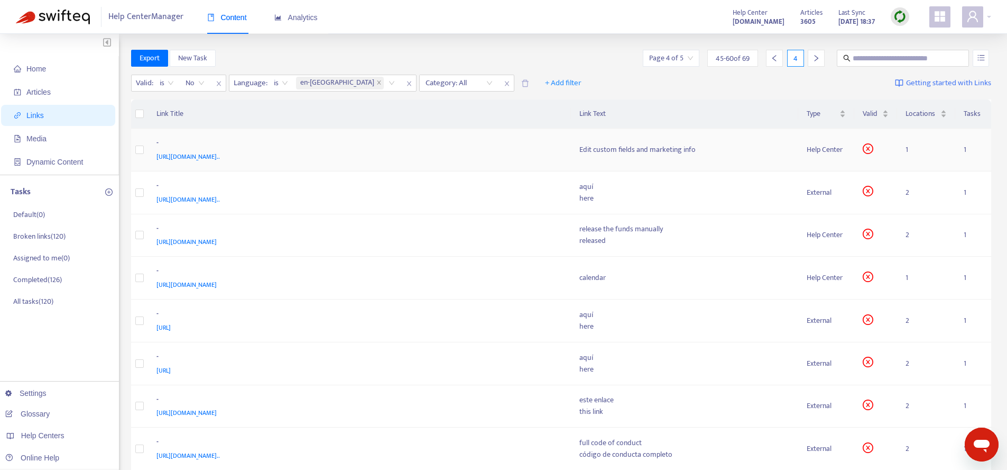
click at [508, 158] on div "https://help.guesty.com/hc/en-gb/articles/9359933587741-Mobile-App-Edit-Listing…" at bounding box center [358, 157] width 402 height 12
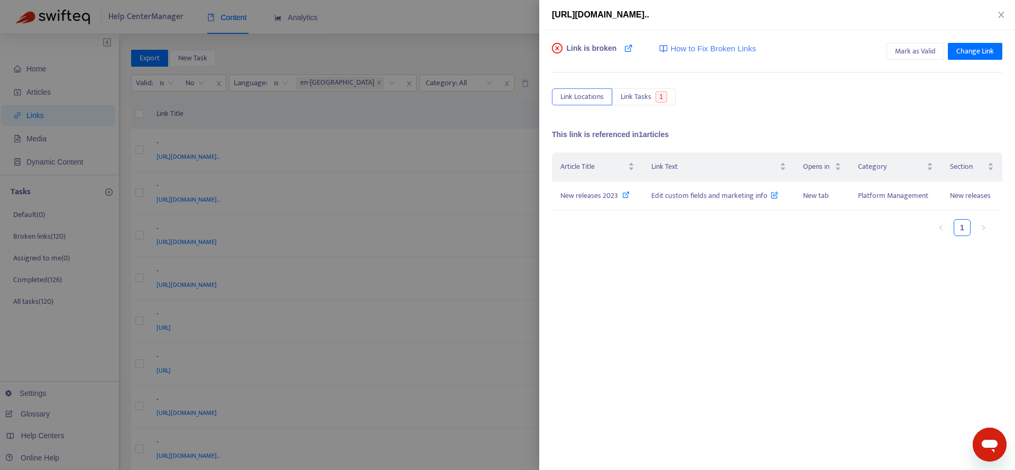
click at [508, 275] on div at bounding box center [507, 235] width 1015 height 470
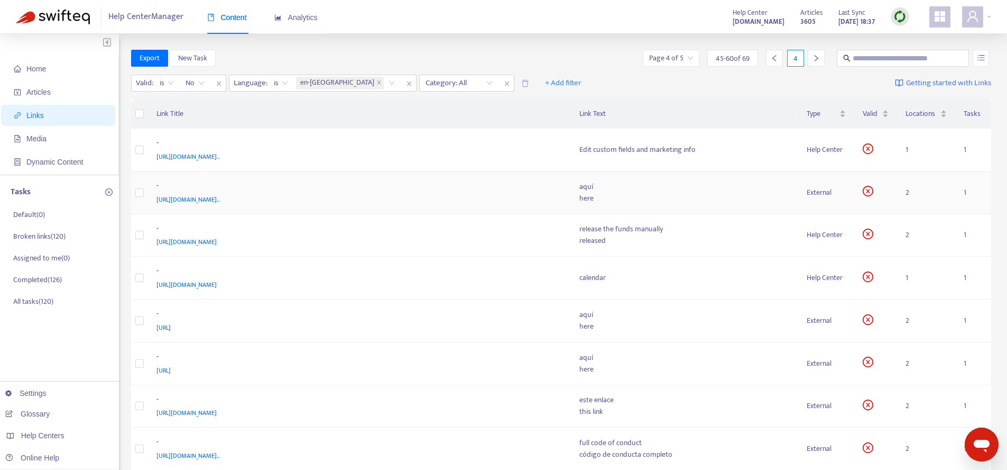
click at [532, 203] on div "https://support.swikly.com/en/support/solutions/articles/101000393427-how-to-in…" at bounding box center [358, 200] width 402 height 12
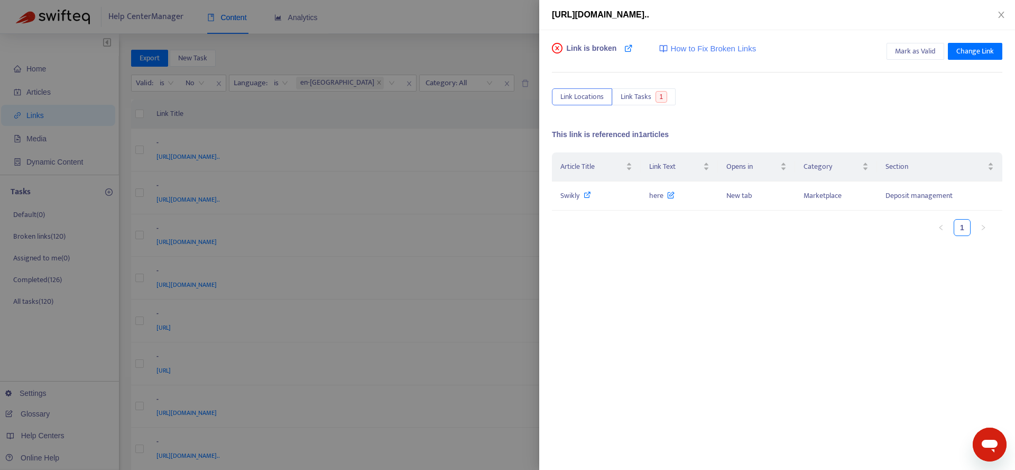
click at [501, 311] on div at bounding box center [507, 235] width 1015 height 470
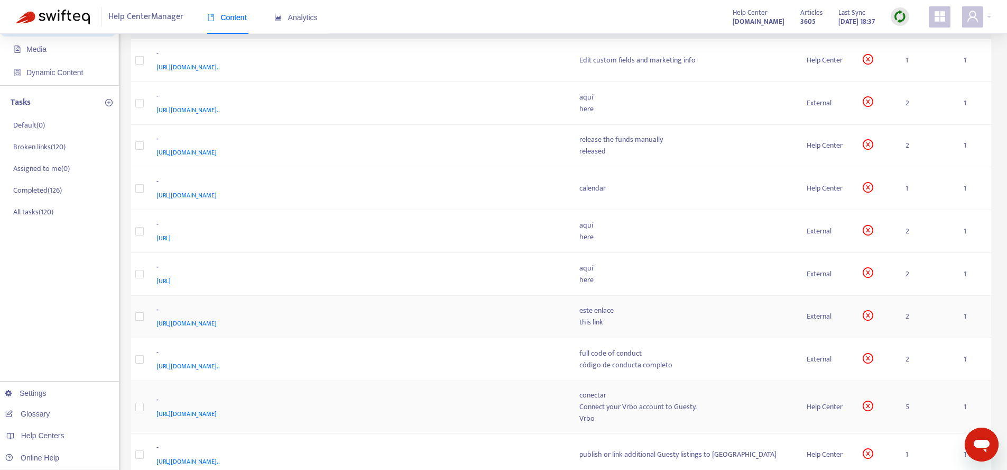
scroll to position [159, 0]
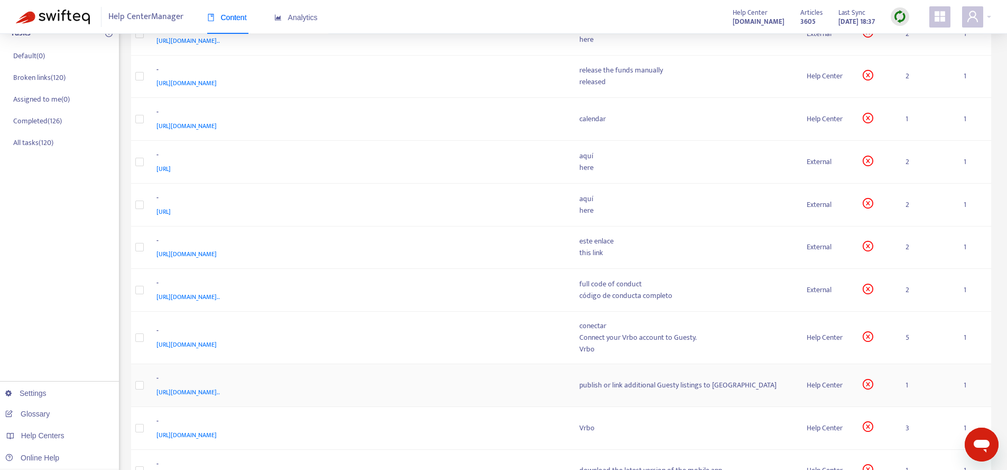
click at [479, 380] on div "-" at bounding box center [358, 379] width 402 height 14
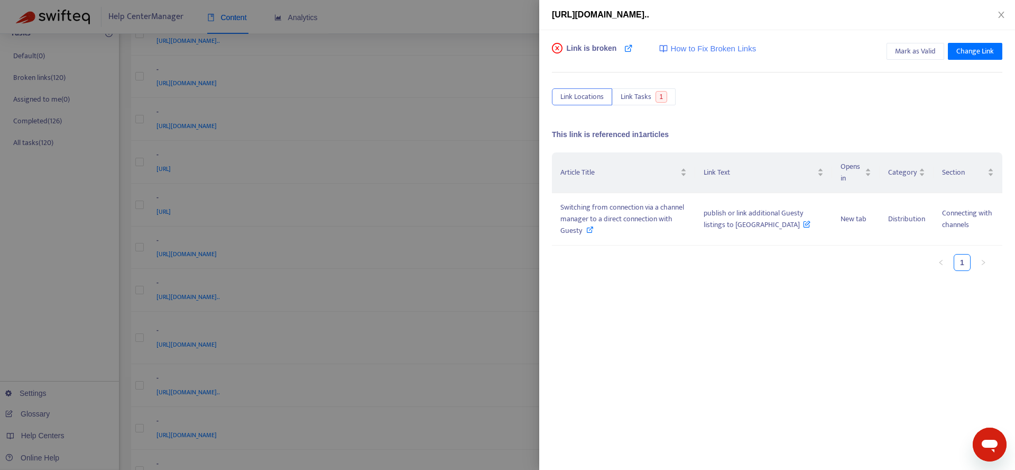
click at [435, 335] on div at bounding box center [507, 235] width 1015 height 470
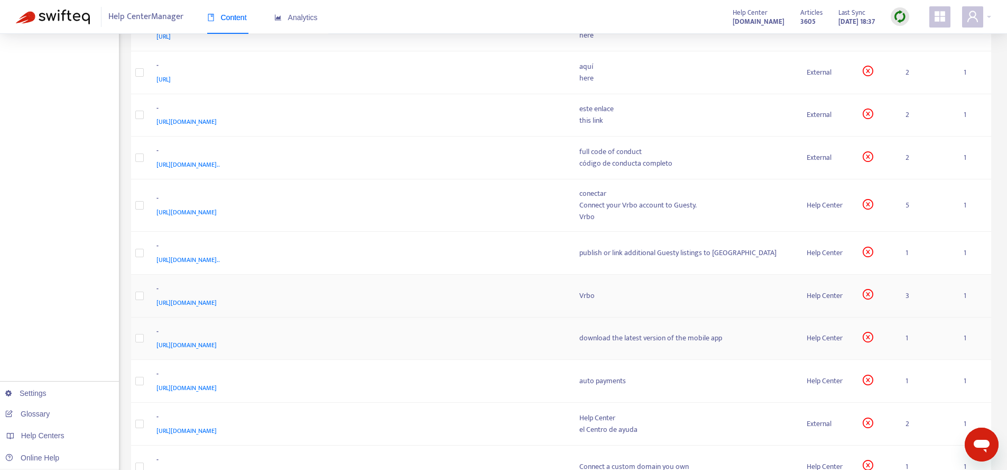
scroll to position [311, 0]
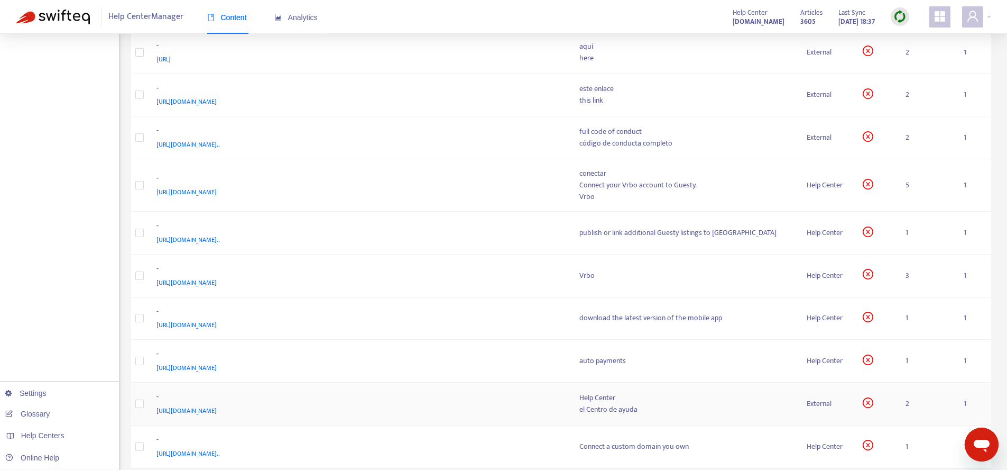
click at [675, 404] on div "el Centro de ayuda" at bounding box center [685, 409] width 210 height 12
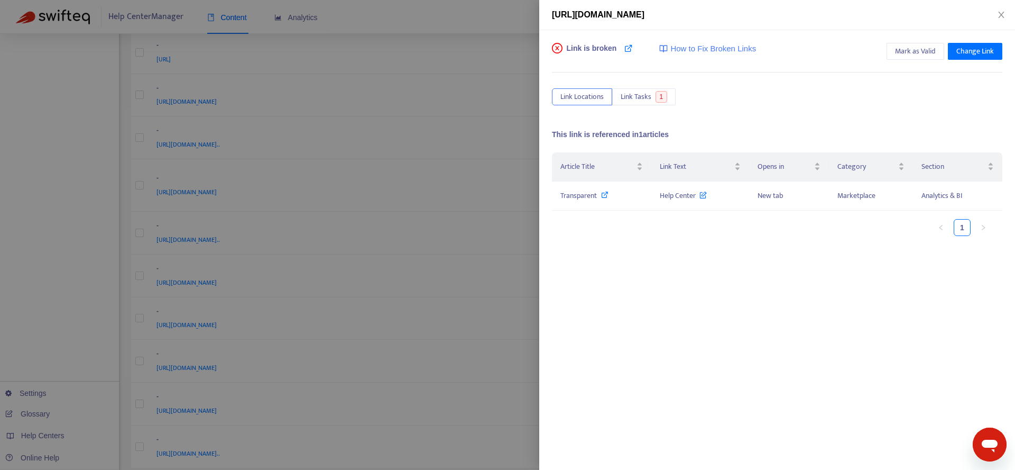
click at [464, 377] on div at bounding box center [507, 235] width 1015 height 470
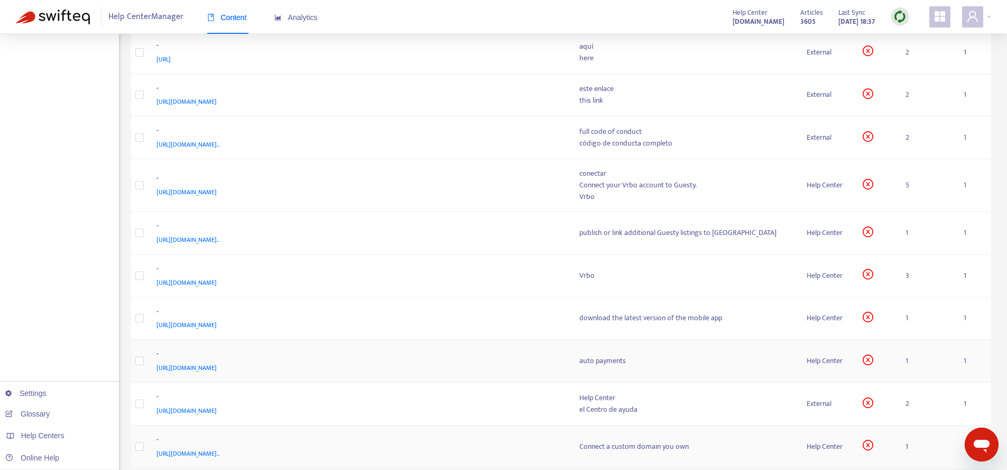
scroll to position [369, 0]
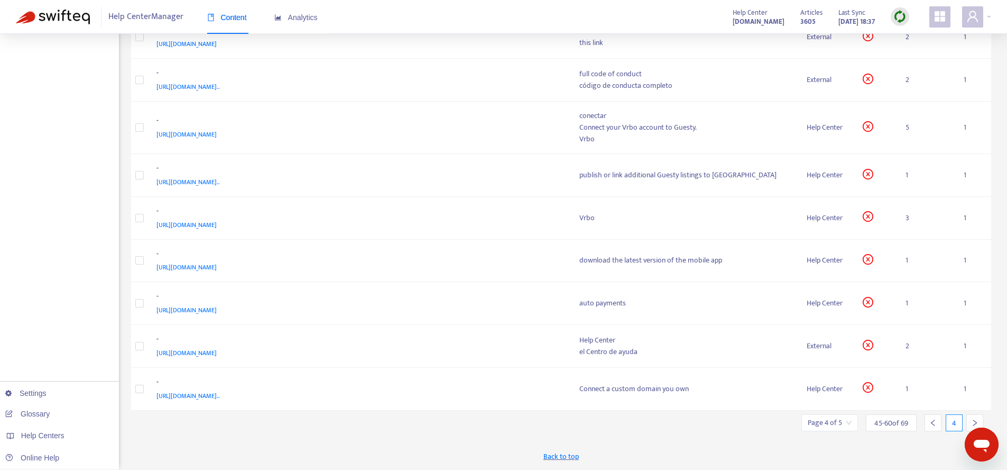
click at [980, 416] on div at bounding box center [975, 422] width 17 height 17
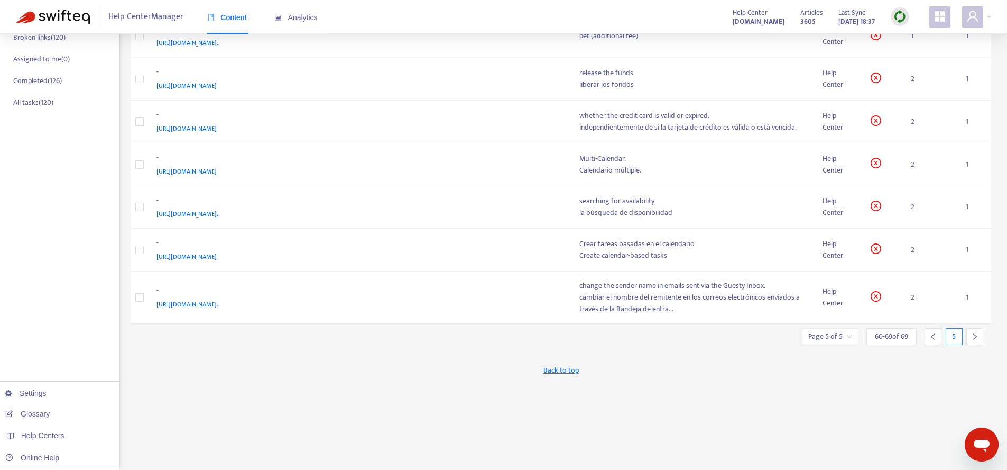
scroll to position [199, 0]
click at [973, 336] on icon "right" at bounding box center [974, 336] width 7 height 7
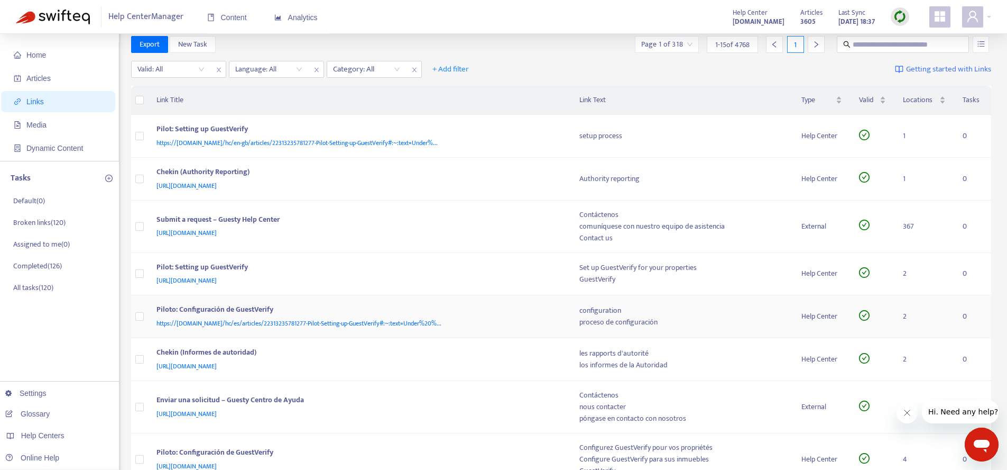
scroll to position [27, 0]
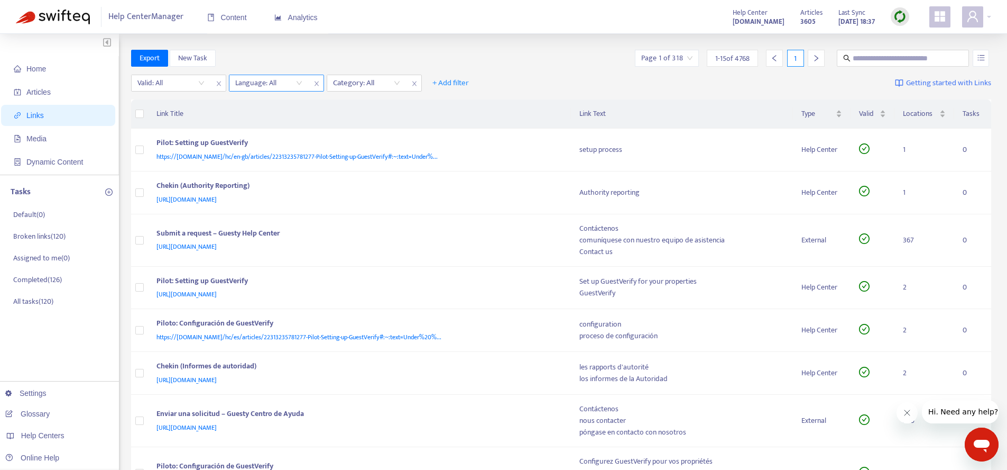
click at [267, 87] on div at bounding box center [264, 83] width 64 height 13
click at [254, 108] on div "en-[GEOGRAPHIC_DATA]" at bounding box center [330, 104] width 184 height 12
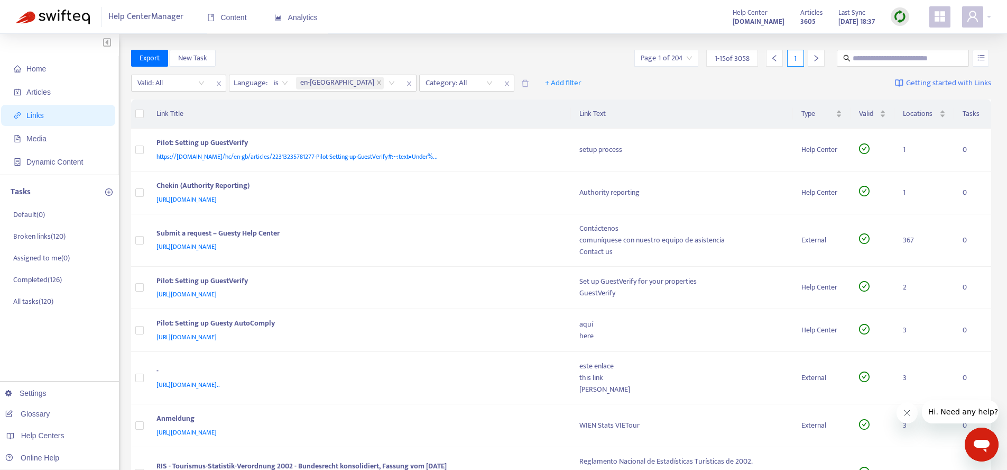
click at [528, 107] on th "Link Title" at bounding box center [359, 113] width 423 height 29
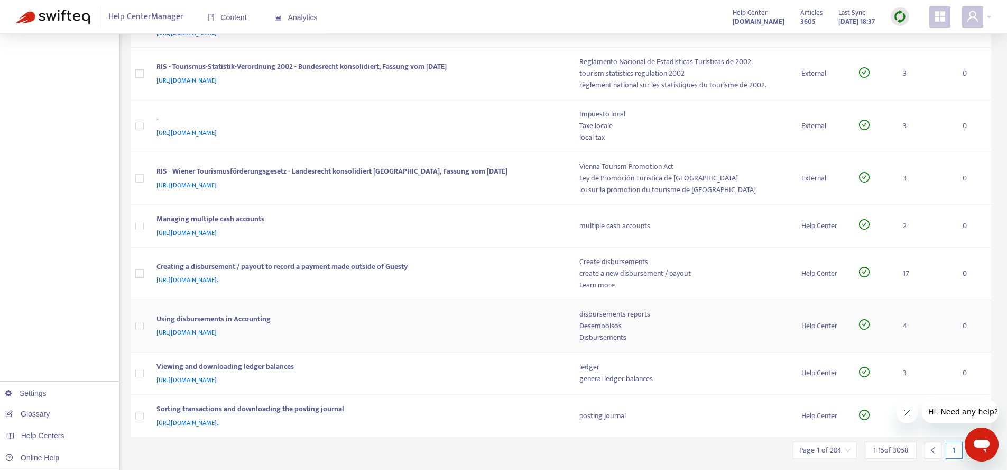
scroll to position [426, 0]
